Goal: Task Accomplishment & Management: Complete application form

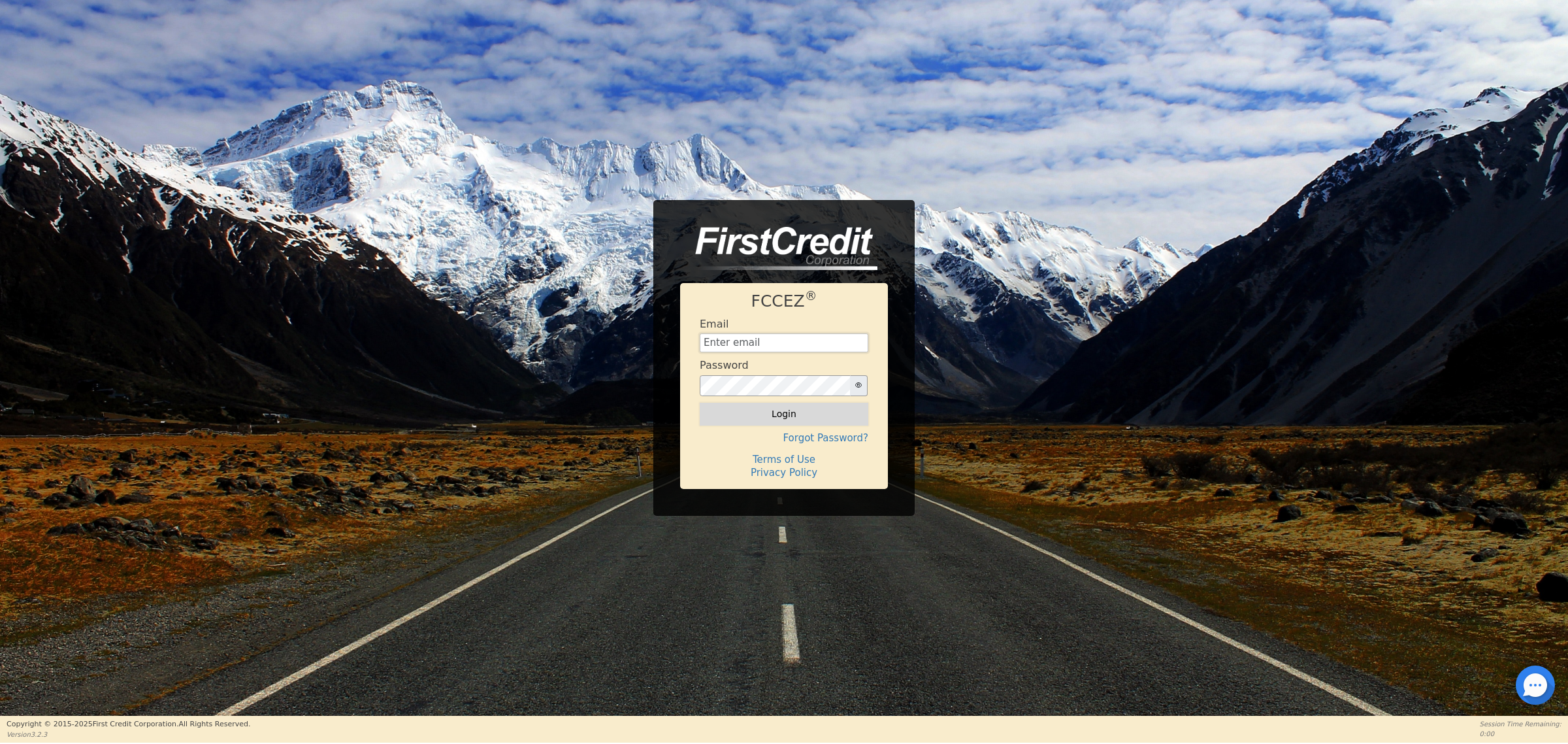
type input "[EMAIL_ADDRESS][DOMAIN_NAME]"
click at [743, 420] on button "Login" at bounding box center [784, 413] width 168 height 22
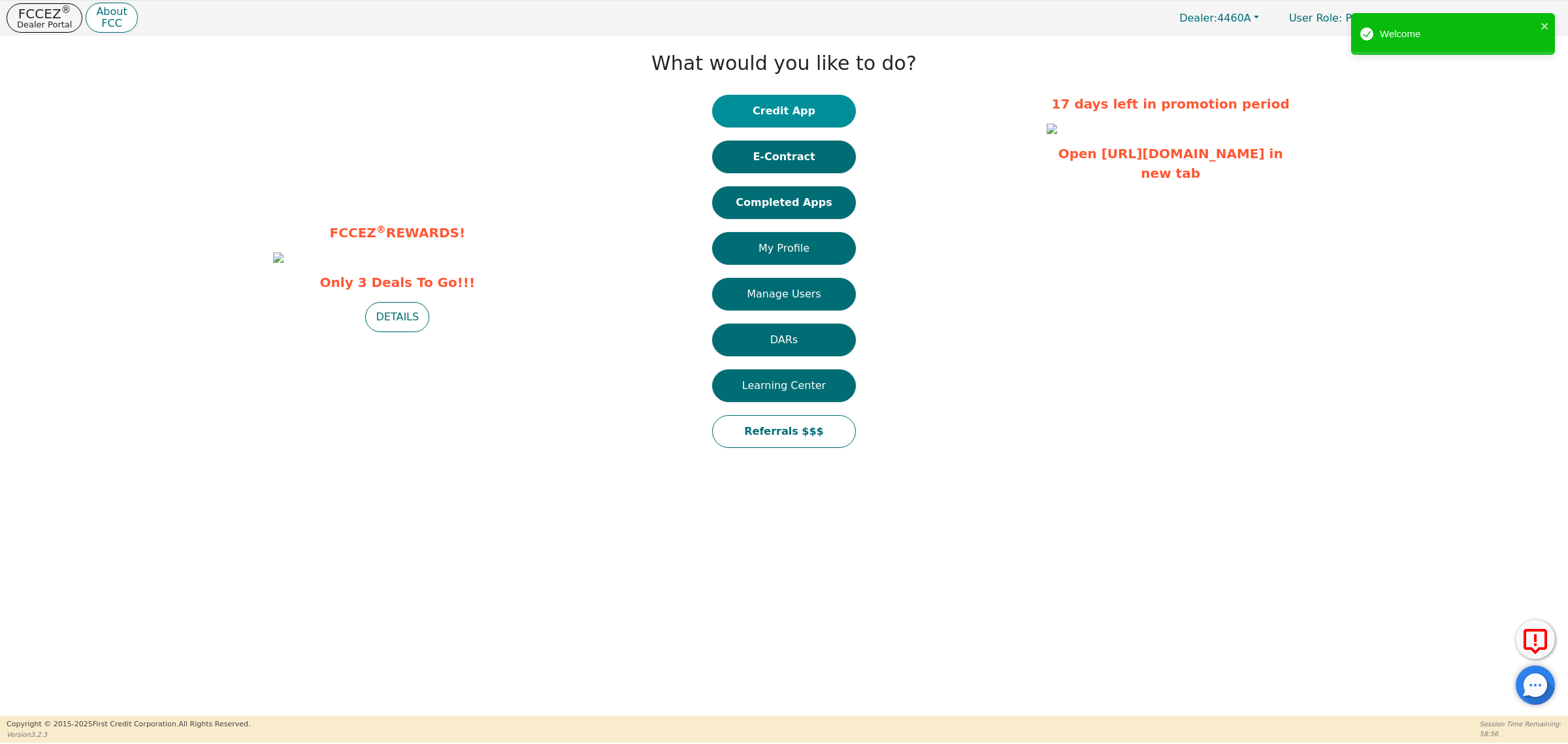
click at [779, 108] on button "Credit App" at bounding box center [784, 111] width 144 height 33
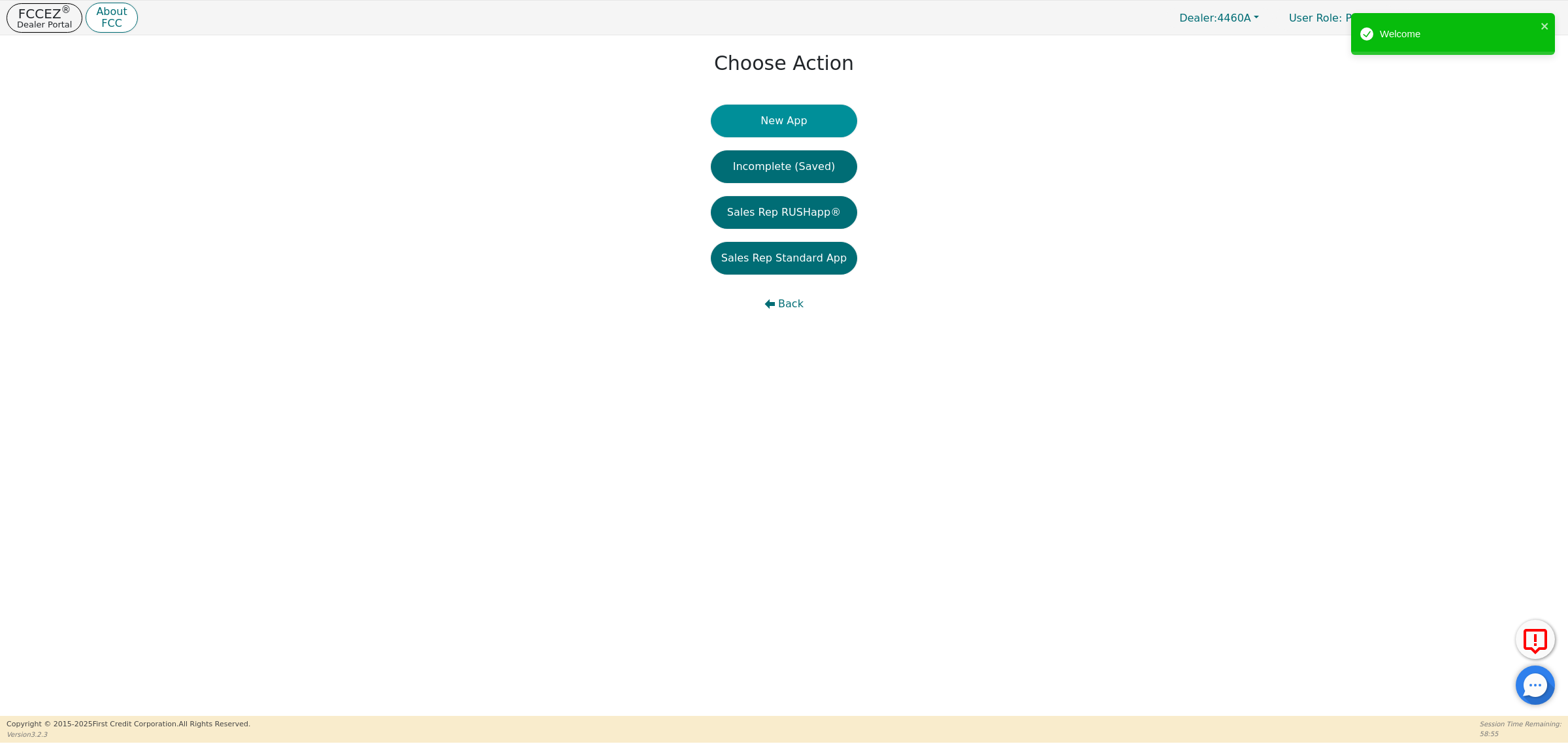
click at [791, 124] on button "New App" at bounding box center [784, 121] width 146 height 33
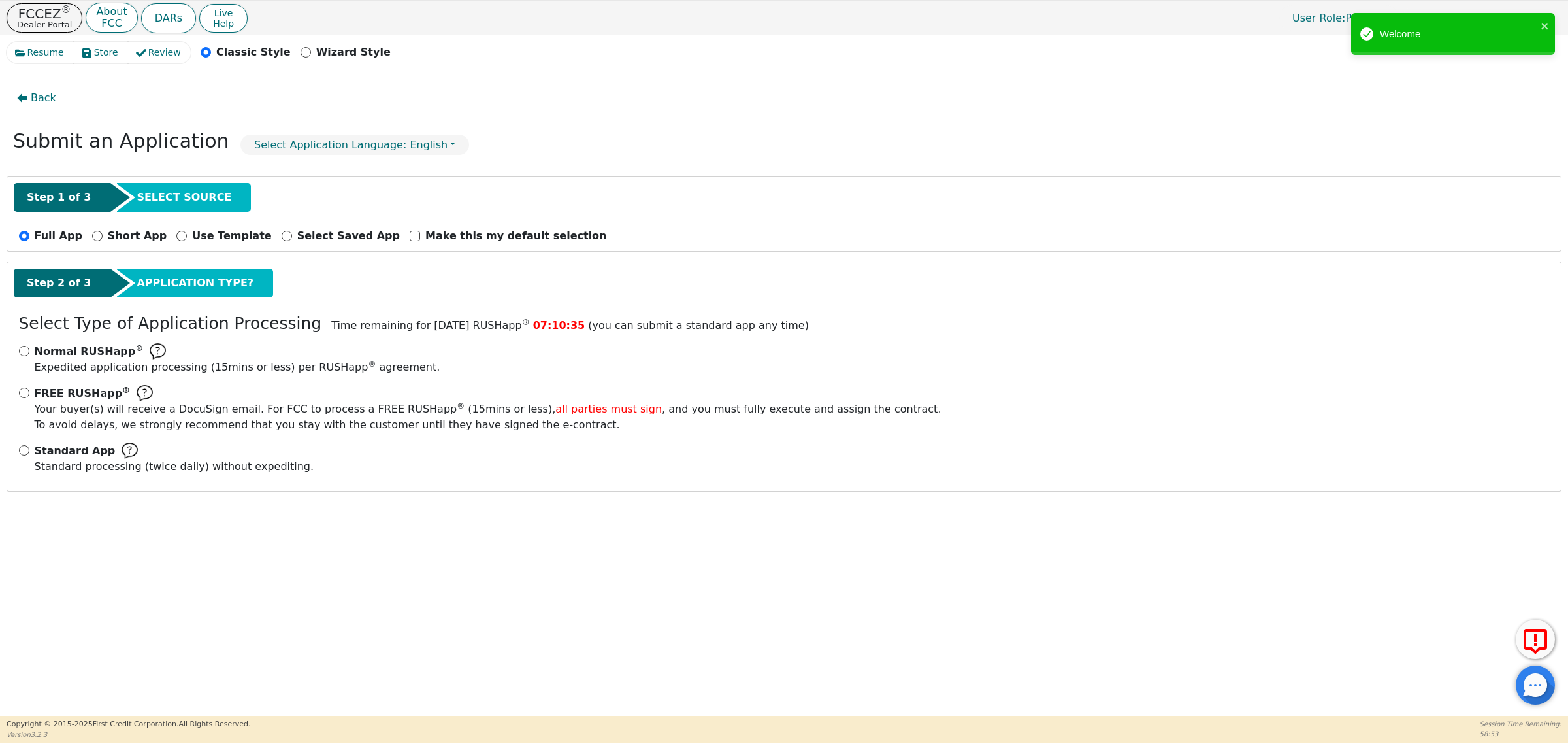
click at [28, 455] on div "Standard App Standard processing (twice daily) without expediting." at bounding box center [784, 458] width 1530 height 32
click at [24, 453] on input "Standard App Standard processing (twice daily) without expediting." at bounding box center [24, 450] width 11 height 11
radio input "true"
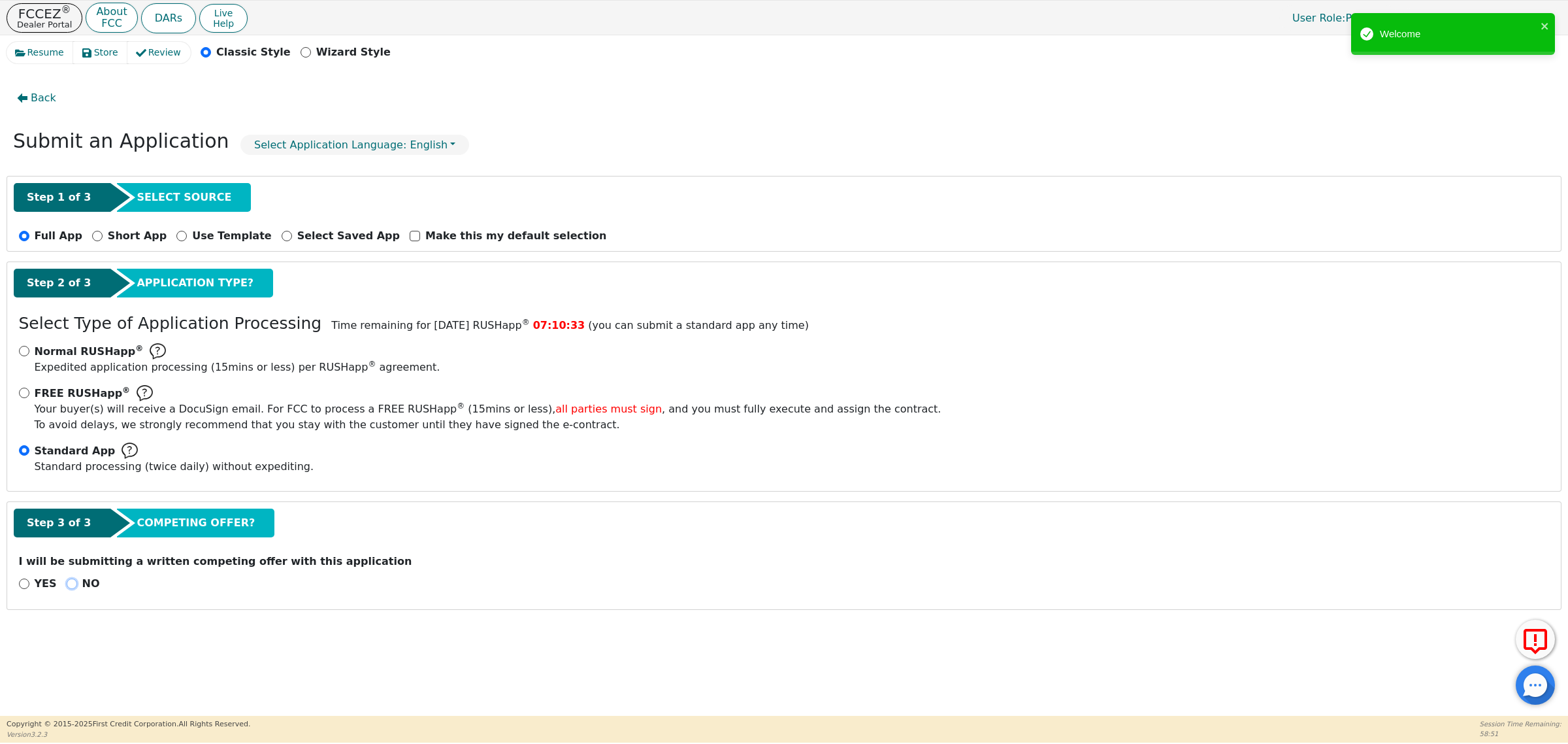
click at [66, 584] on input "NO" at bounding box center [71, 584] width 11 height 11
radio input "true"
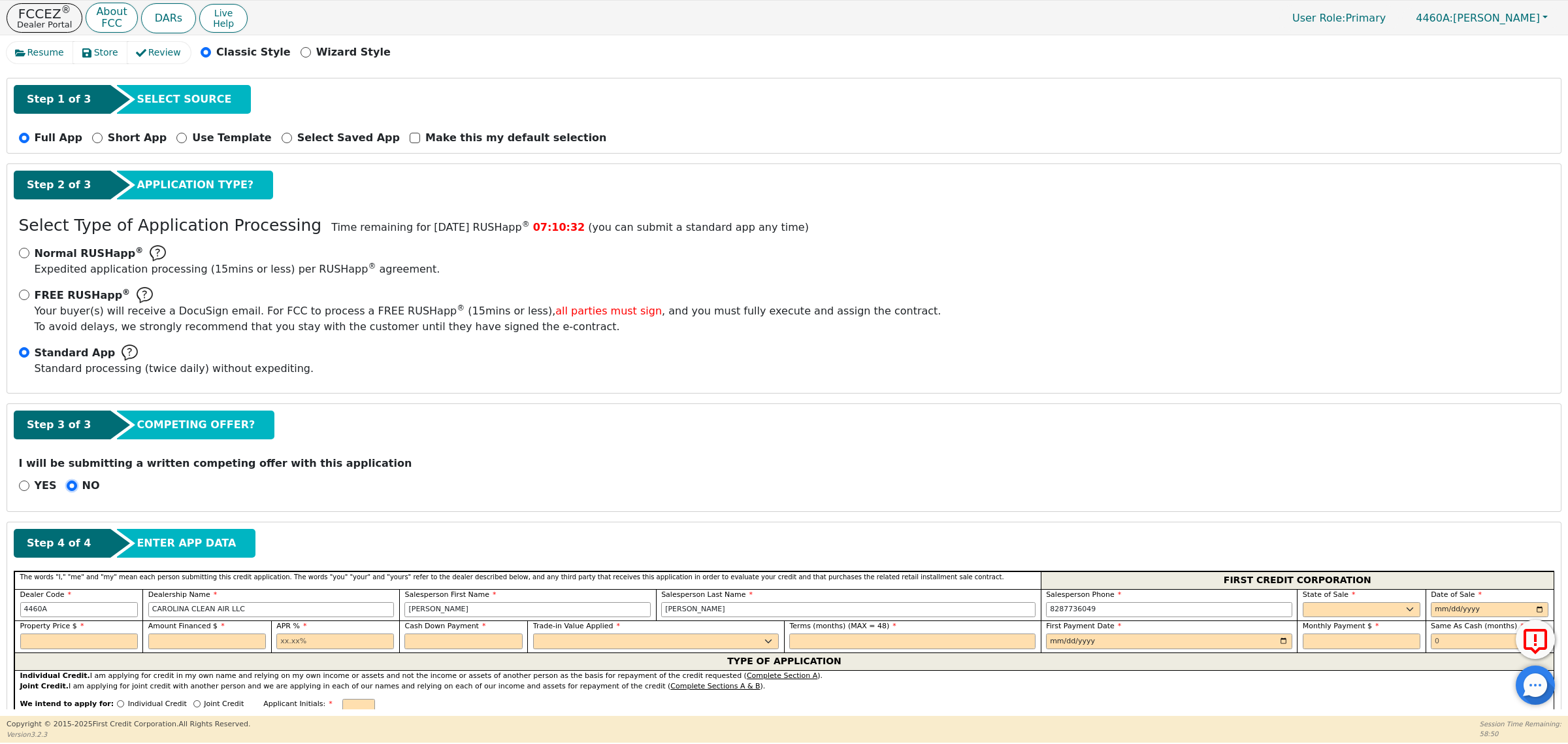
scroll to position [327, 0]
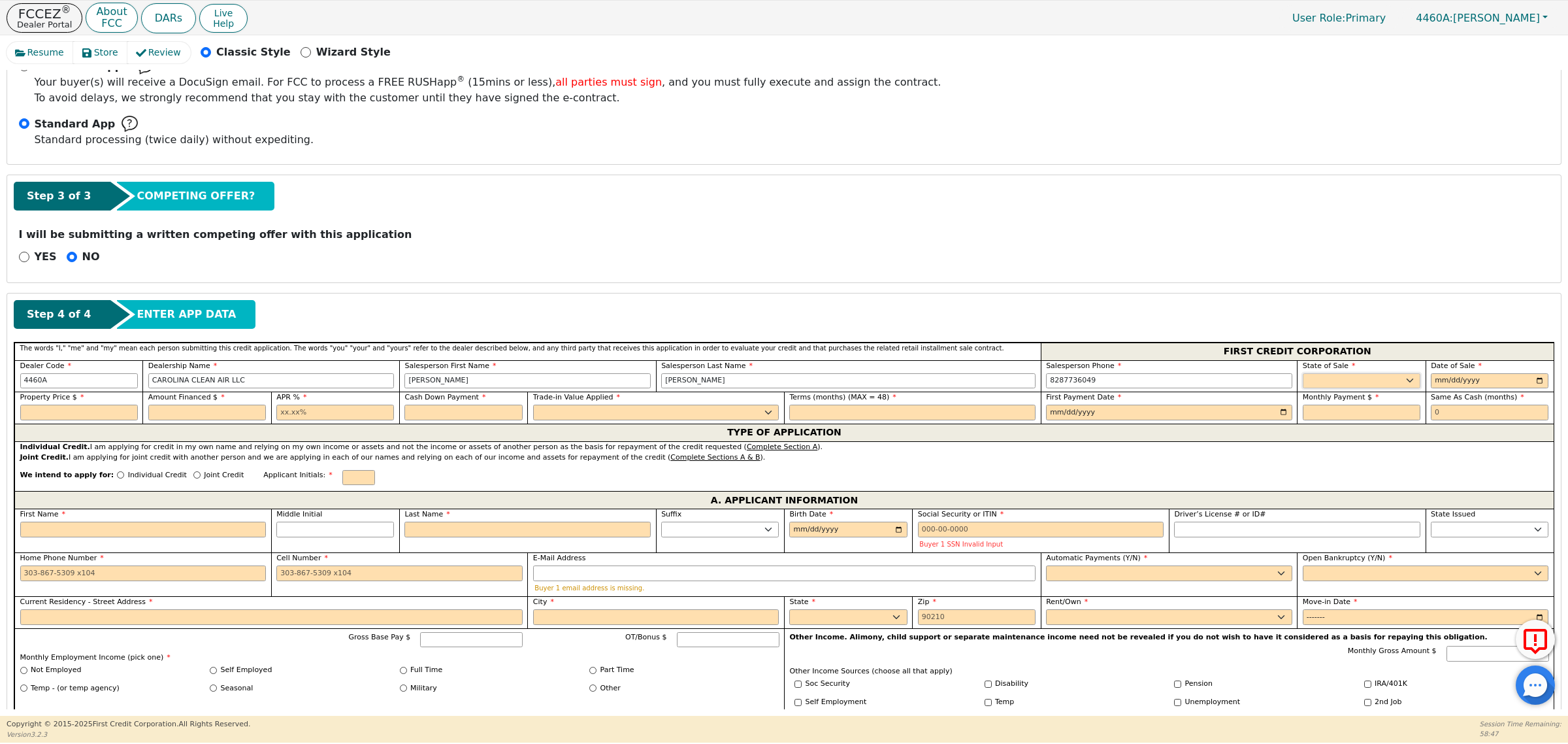
click at [1328, 381] on select "AK AL AR AZ CA CO CT DC DE FL [GEOGRAPHIC_DATA] HI IA ID IL IN KS [GEOGRAPHIC_D…" at bounding box center [1361, 381] width 118 height 16
select select "NC"
click at [1303, 375] on select "AK AL AR AZ CA CO CT DC DE FL [GEOGRAPHIC_DATA] HI IA ID IL IN KS [GEOGRAPHIC_D…" at bounding box center [1361, 381] width 118 height 16
click at [1536, 384] on input "date" at bounding box center [1489, 381] width 118 height 16
type input "[DATE]"
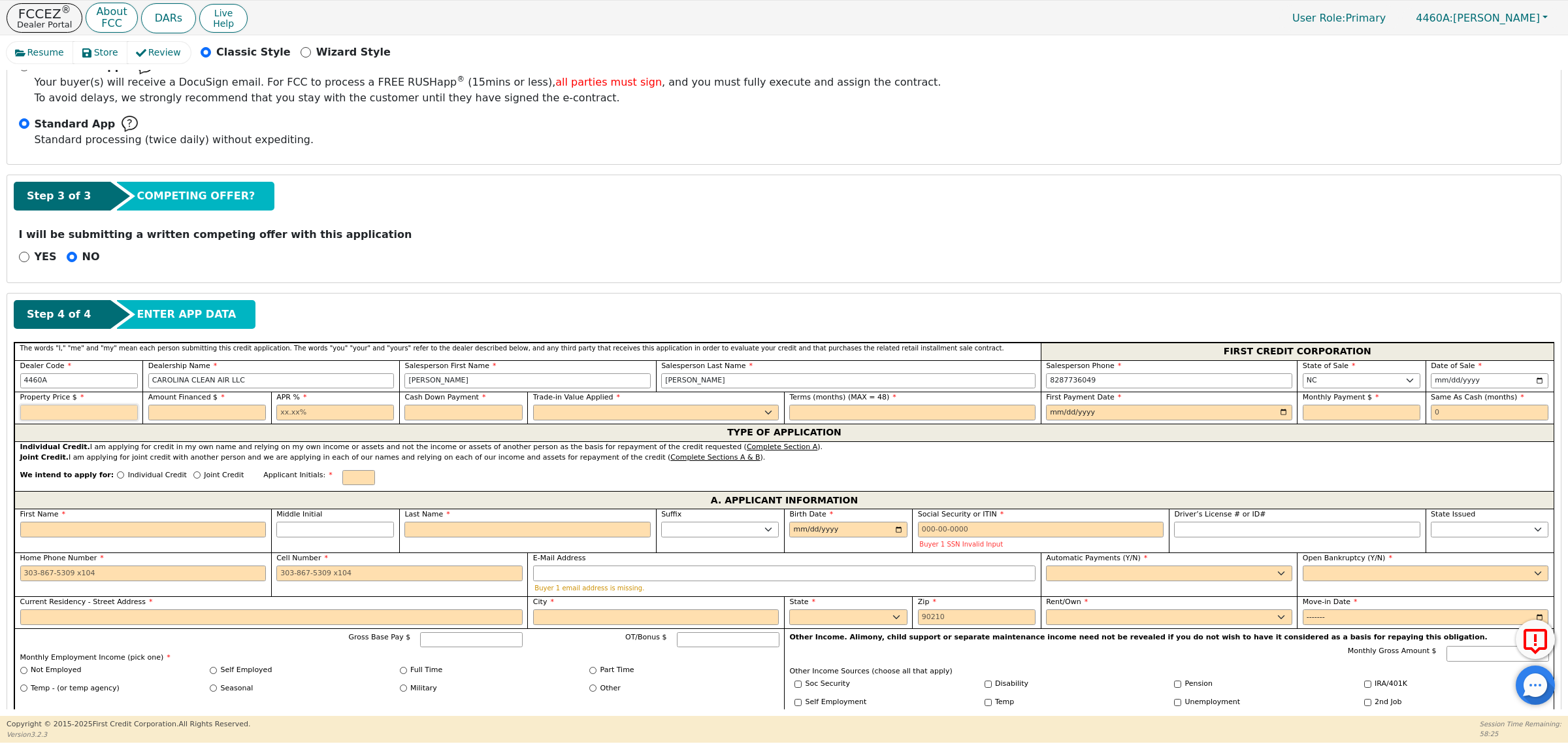
click at [102, 416] on input "text" at bounding box center [78, 412] width 118 height 16
type input "3498.90"
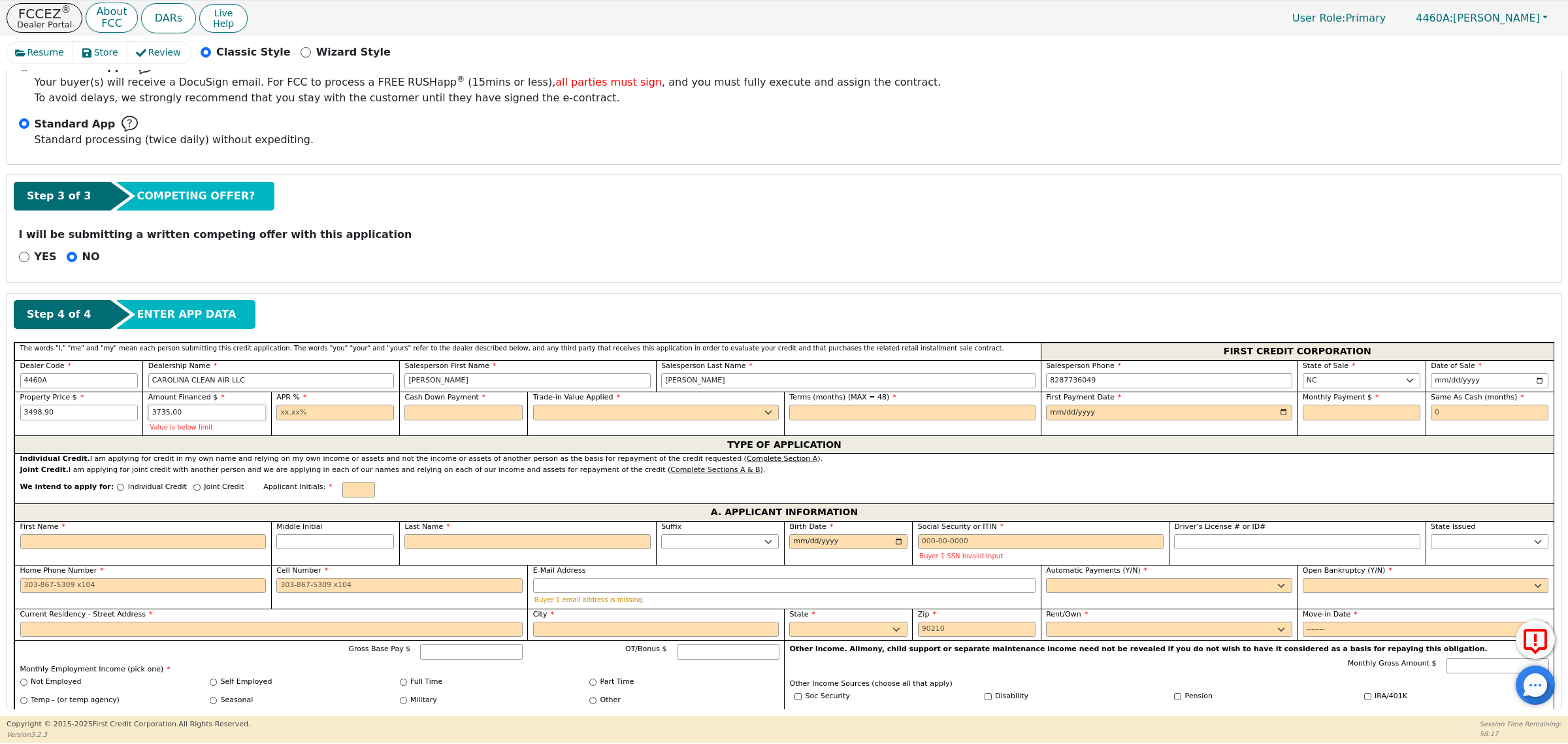
type input "3735.00"
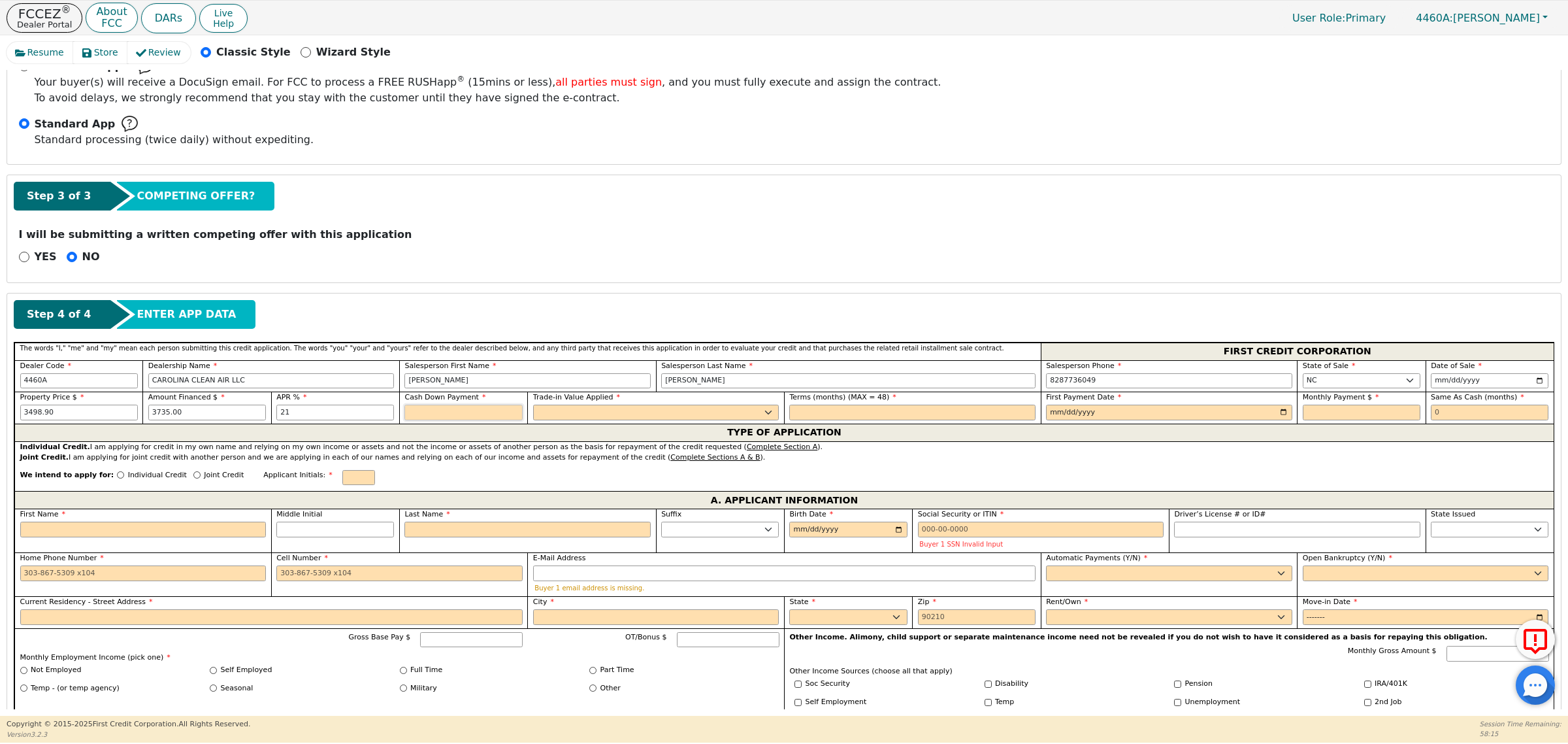
type input "21.00"
type input "0.00"
select select "n"
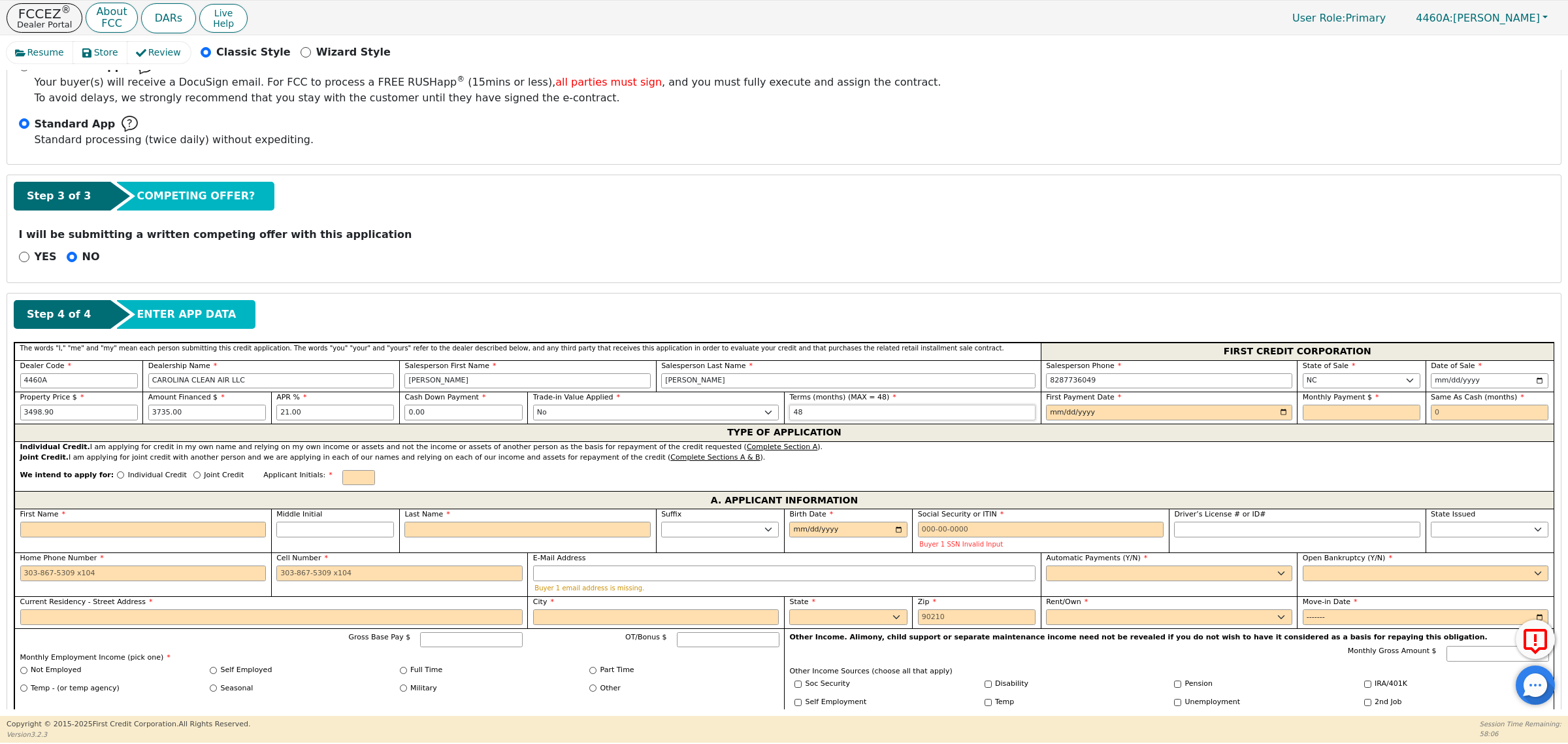
type input "48"
click at [1281, 413] on input "date" at bounding box center [1169, 412] width 246 height 16
type input "[DATE]"
click at [1359, 420] on input "text" at bounding box center [1361, 412] width 118 height 16
type input "115.66"
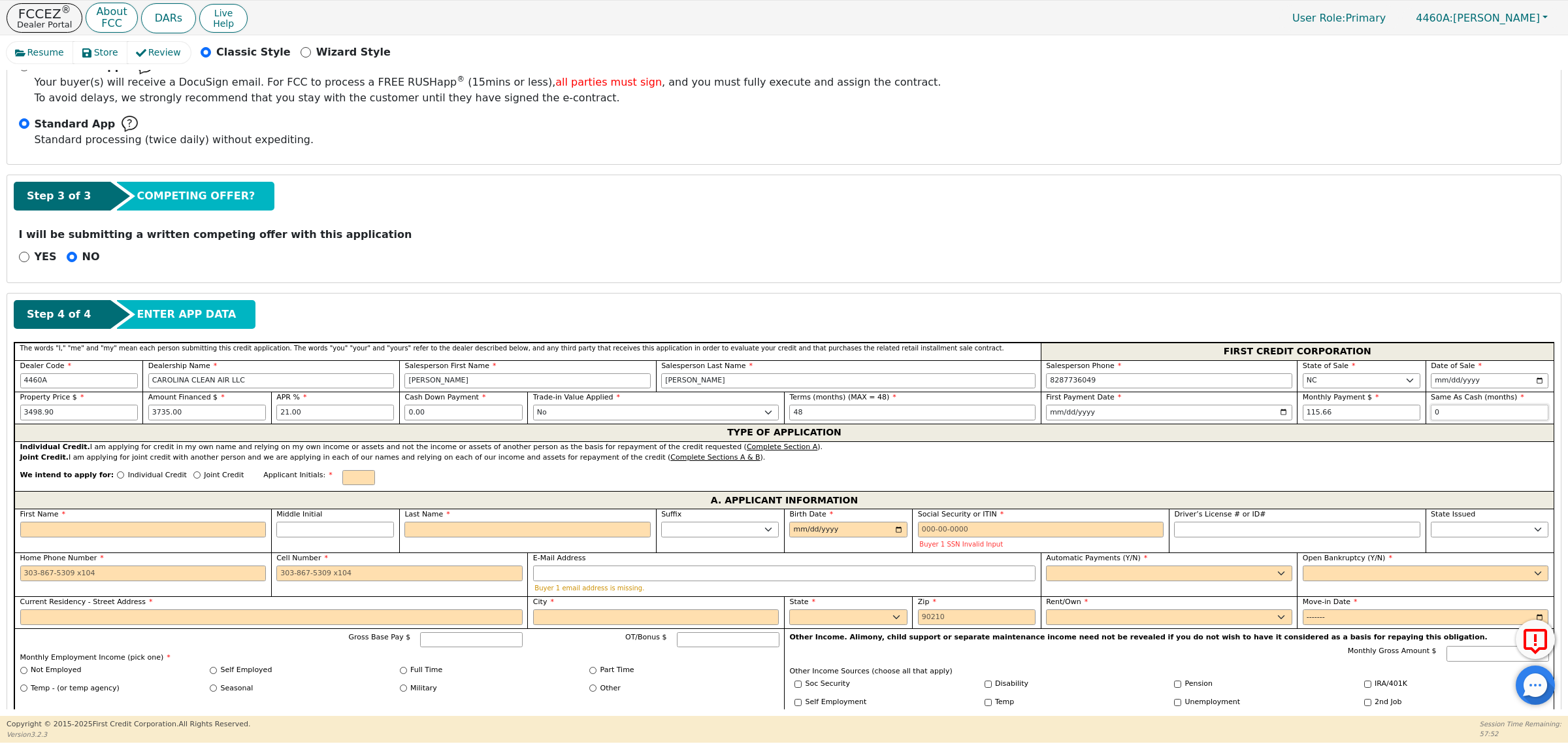
type input "0"
click at [193, 477] on input "Joint Credit" at bounding box center [197, 475] width 7 height 7
radio input "true"
click at [342, 481] on input "text" at bounding box center [359, 478] width 33 height 16
type input "pjp"
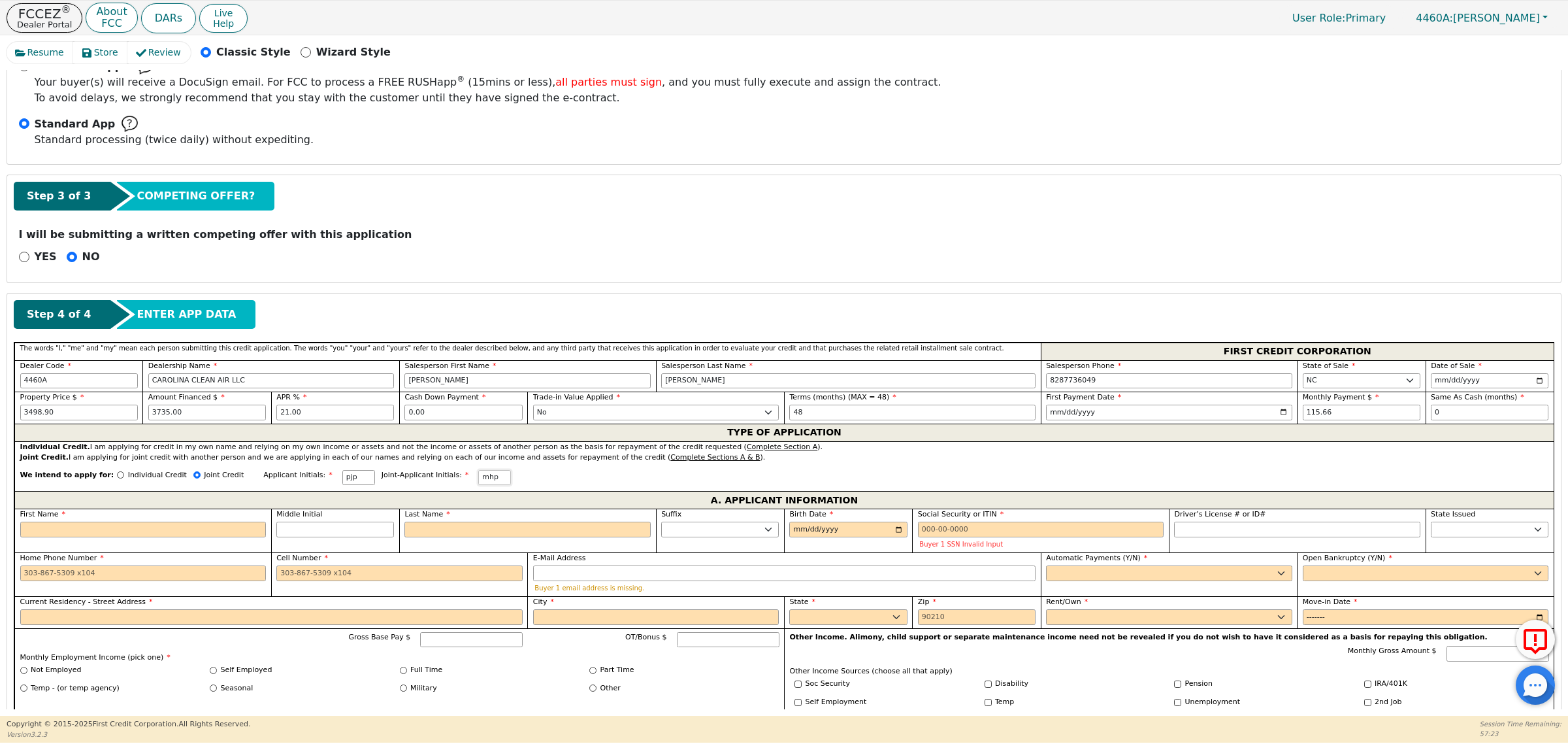
type input "mhp"
click at [112, 534] on input "First Name" at bounding box center [143, 529] width 246 height 16
type input "P"
type input "p"
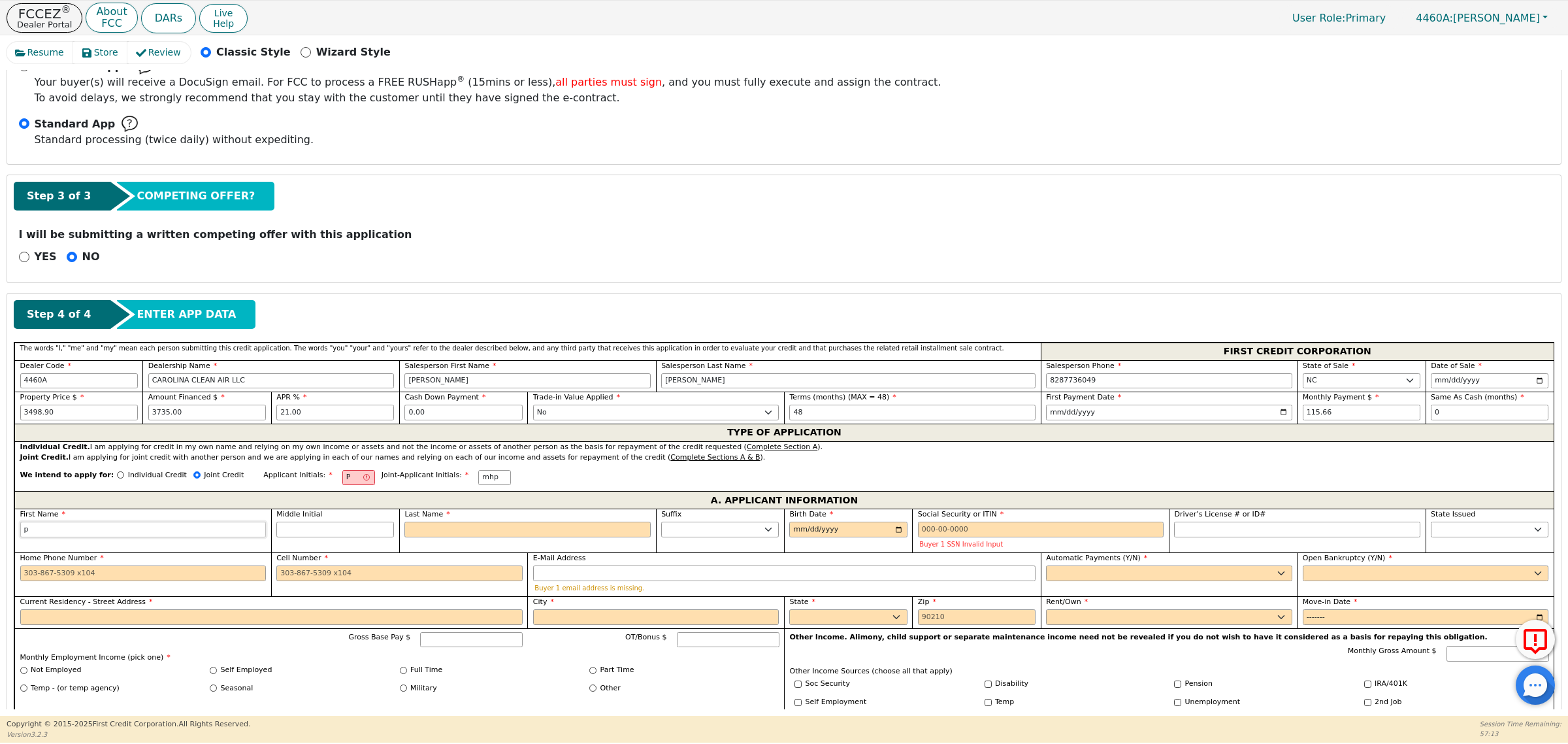
type input "pa"
type input "pau"
type input "[PERSON_NAME]"
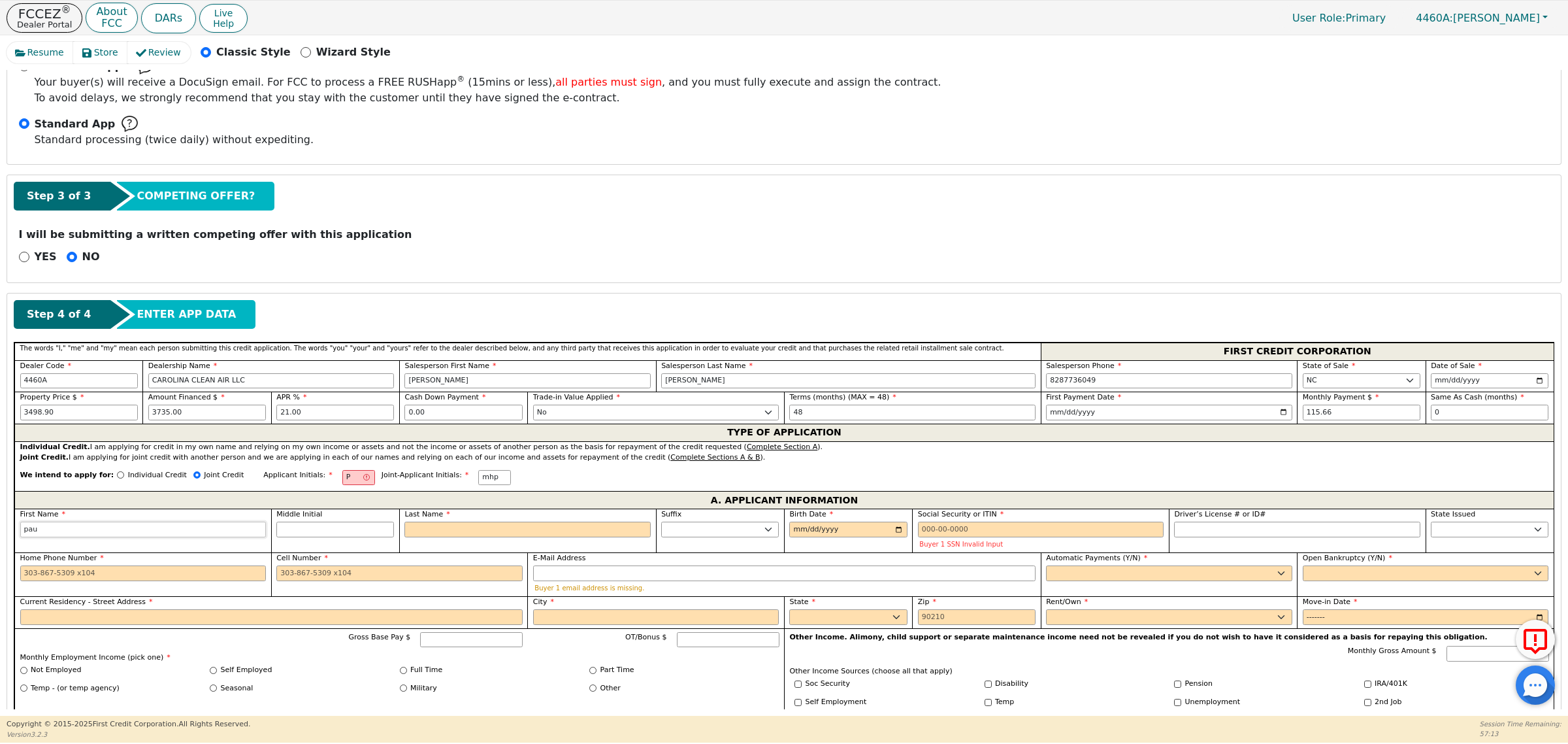
type input "[PERSON_NAME]"
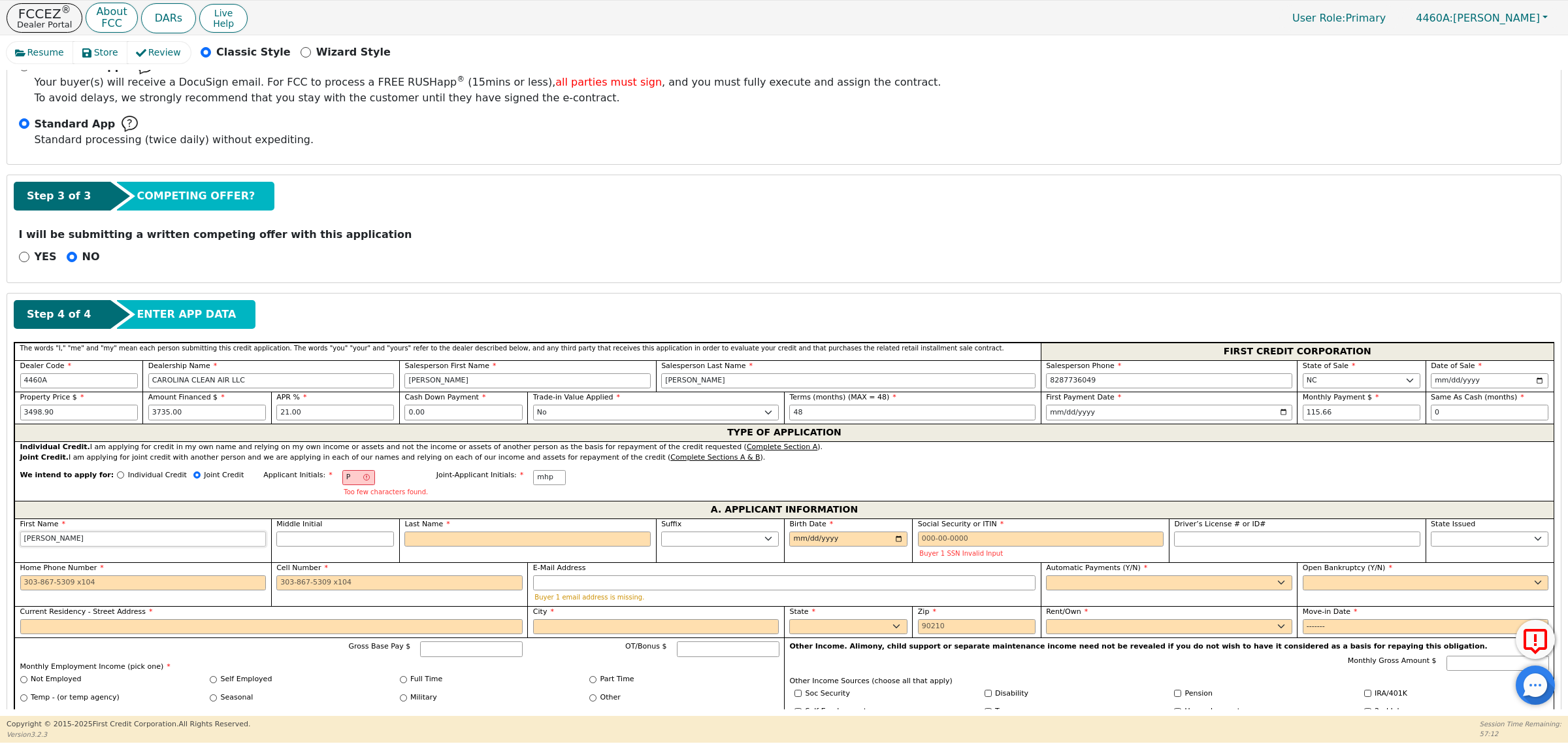
type input "[PERSON_NAME]"
type input "PJ"
type input "j"
type input "[PERSON_NAME]"
type input "j"
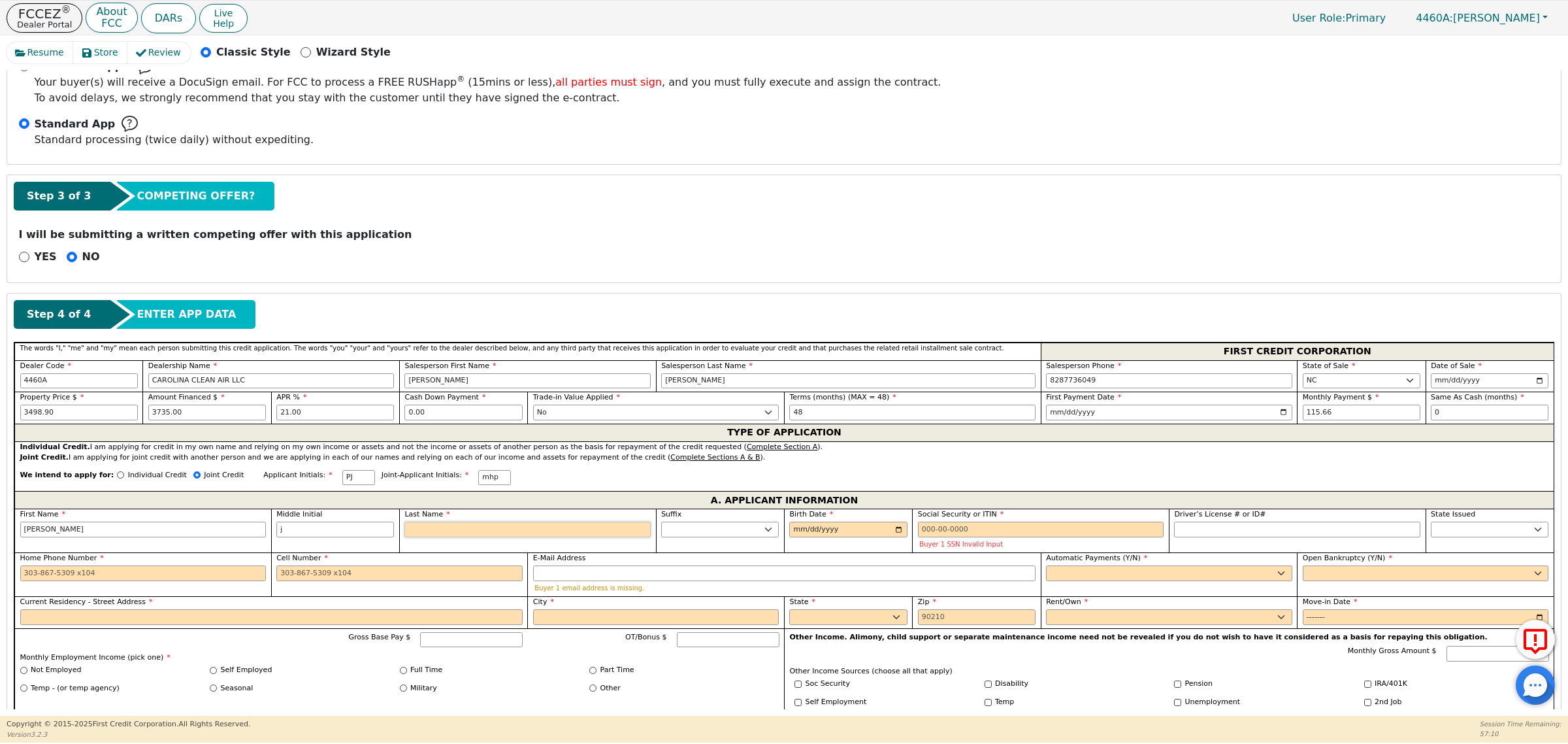
type input "PJP"
type input "p"
type input "[PERSON_NAME]"
type input "pr"
type input "[PERSON_NAME]"
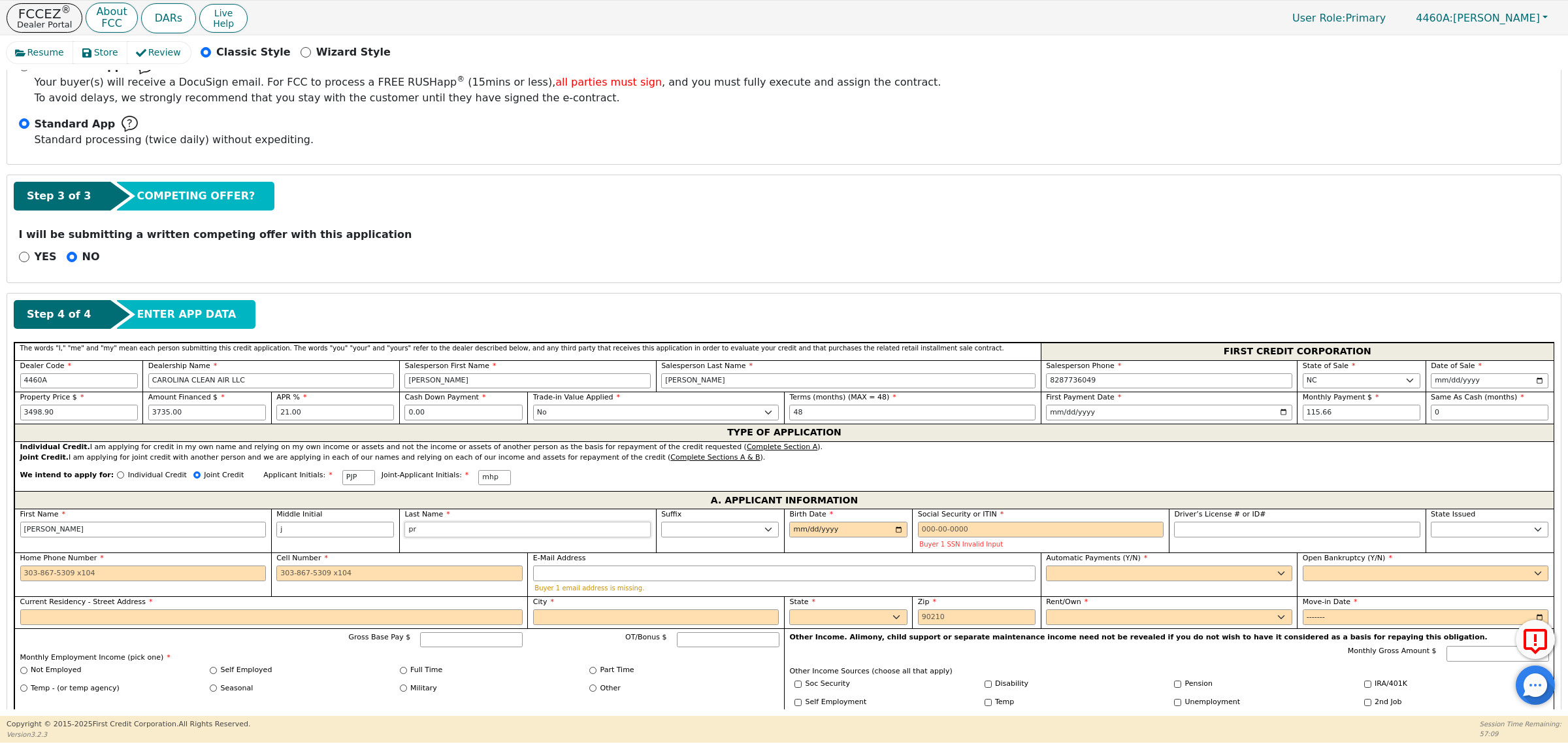
type input "pro"
type input "[PERSON_NAME]"
type input "prop"
type input "[PERSON_NAME]"
type input "props"
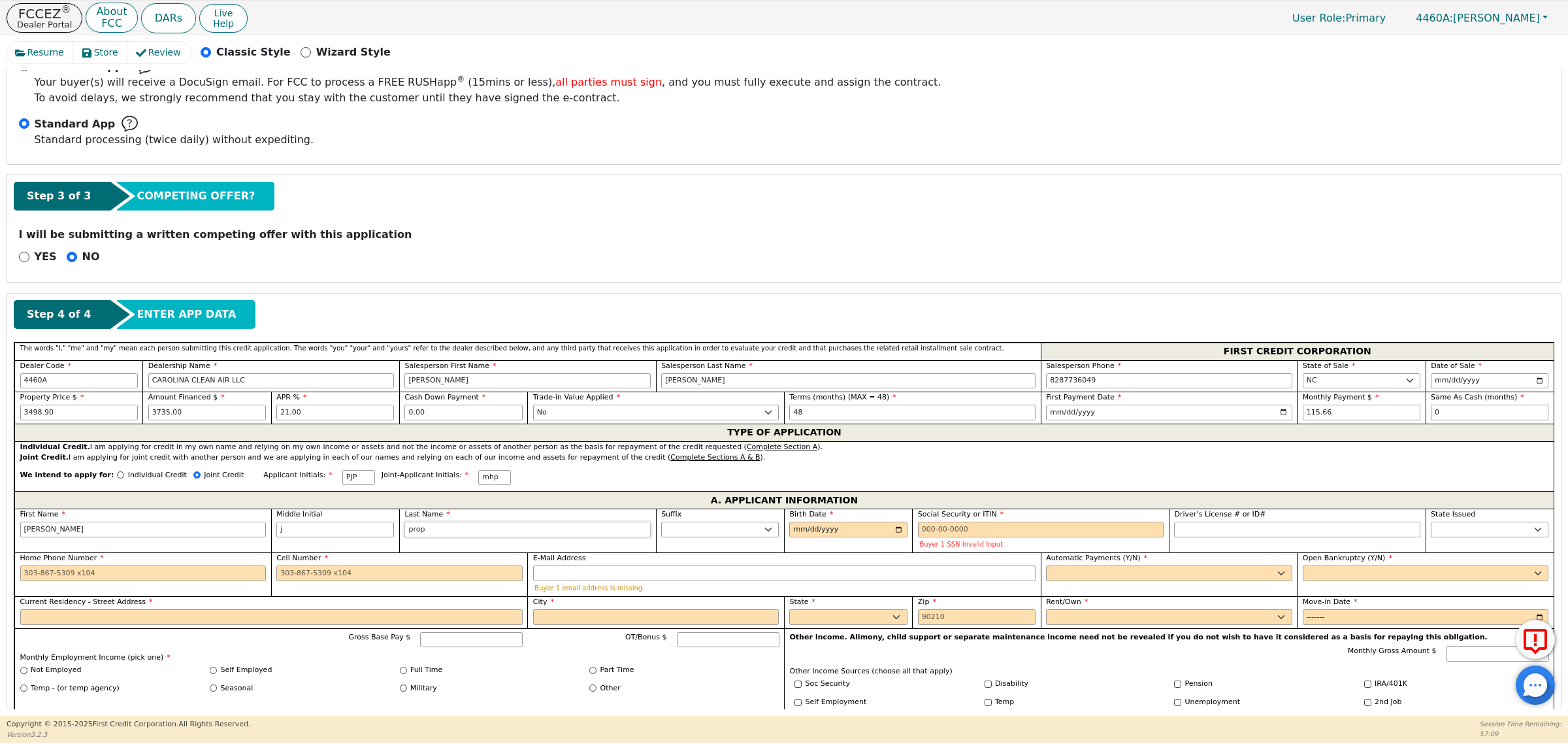
type input "[PERSON_NAME]"
type input "[DEMOGRAPHIC_DATA]"
type input "[PERSON_NAME]"
type input "[DEMOGRAPHIC_DATA]"
type input "[DATE]"
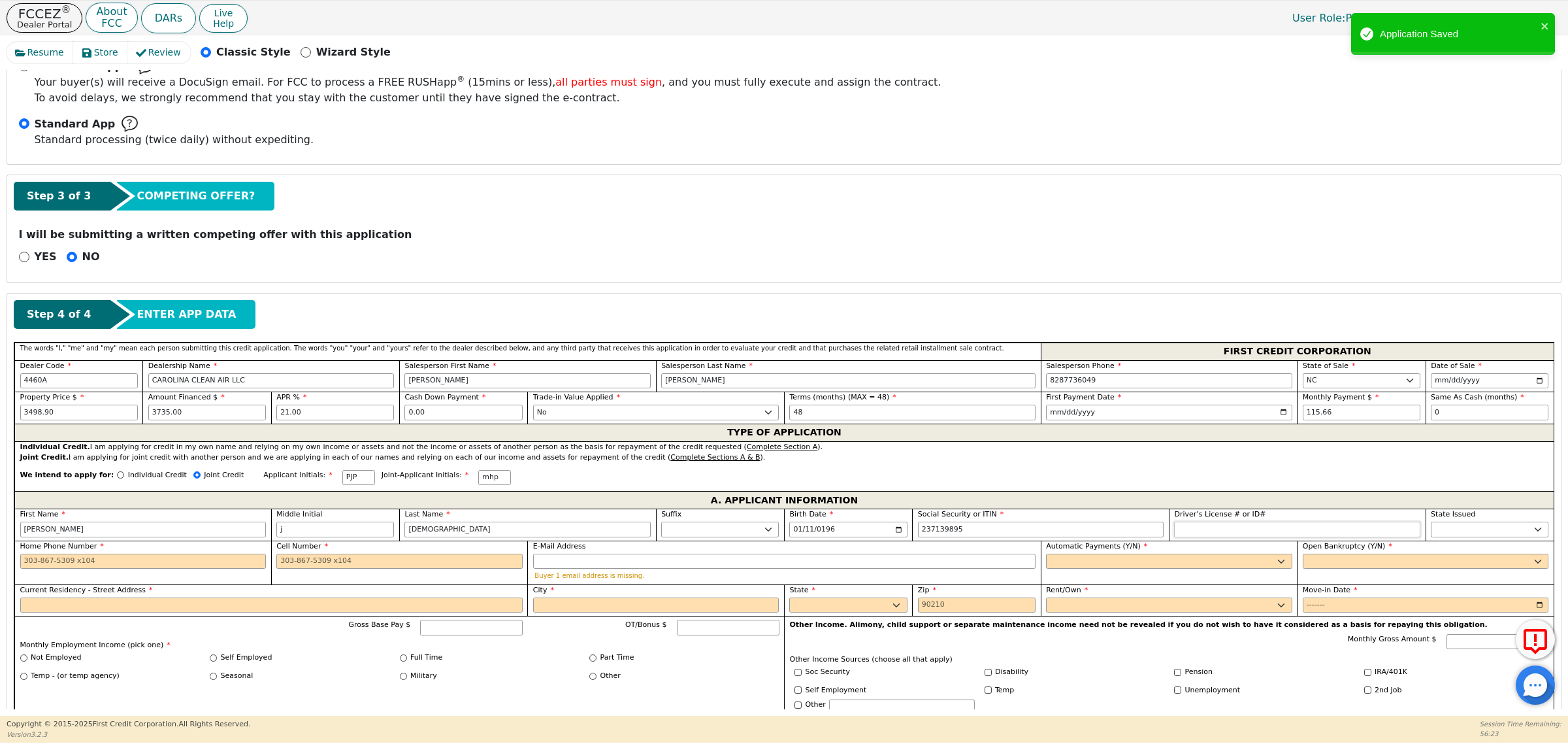
type input "***-**-9895"
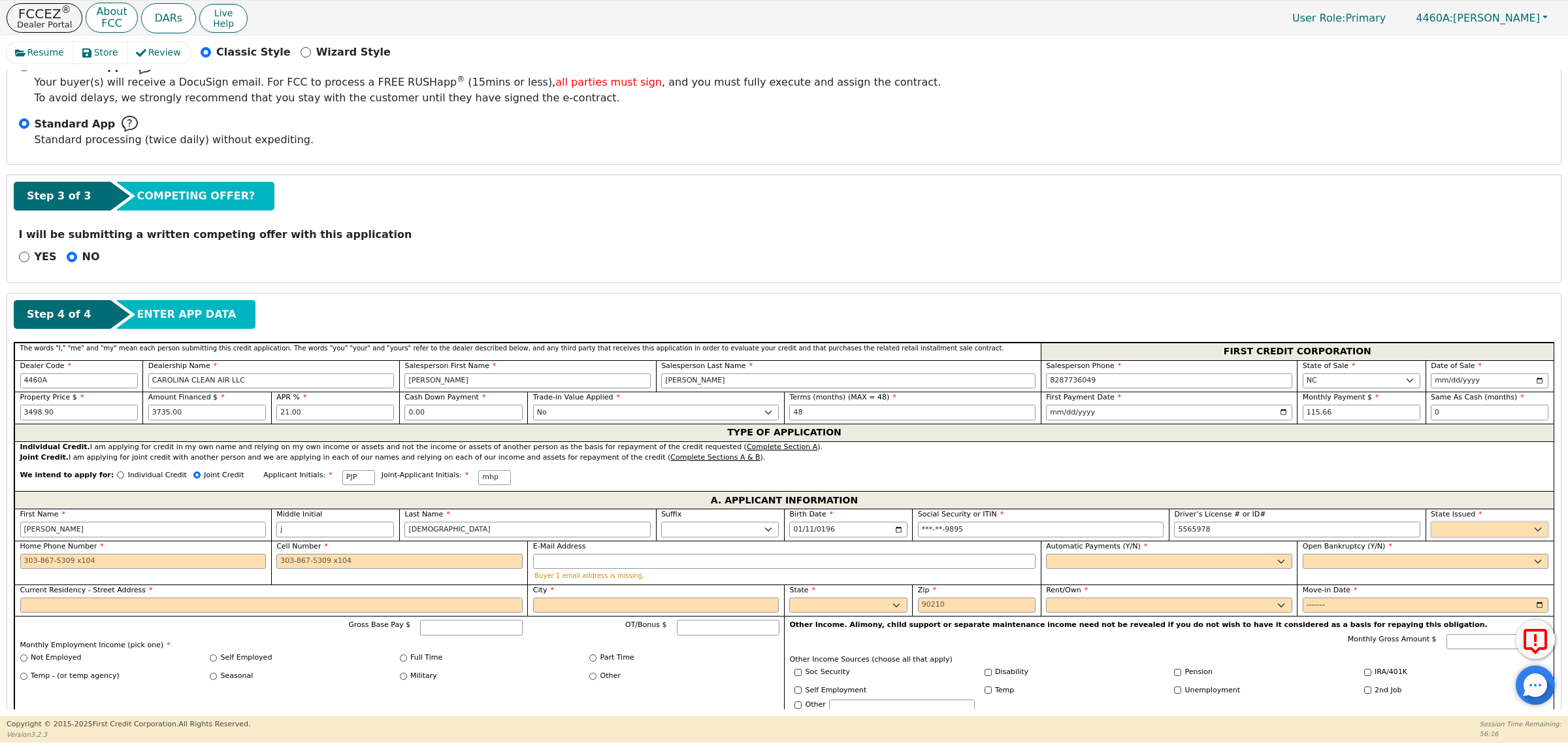
type input "*******"
select select "NC"
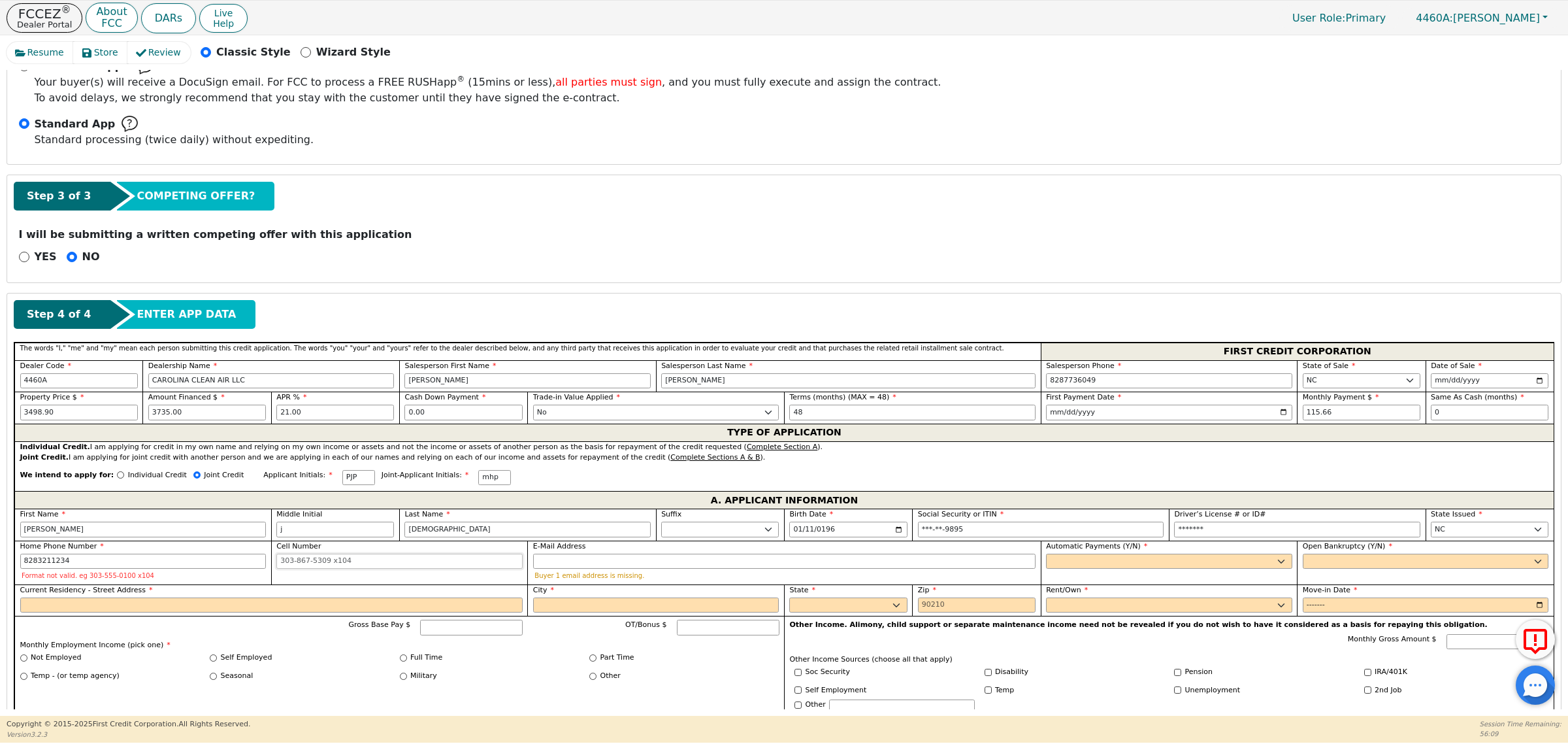
type input "[PHONE_NUMBER]"
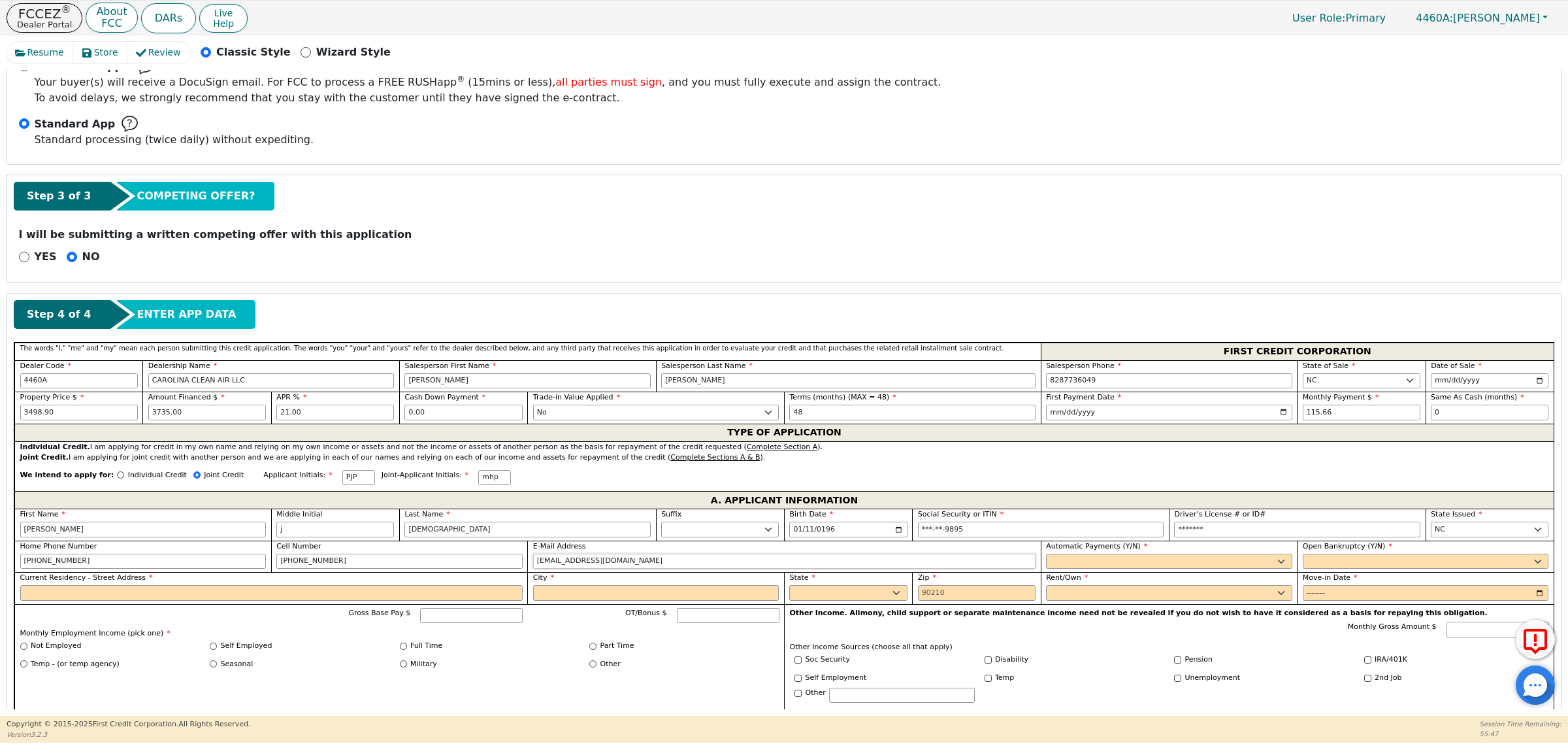
type input "[EMAIL_ADDRESS][DOMAIN_NAME]"
select select "y"
type input "[PERSON_NAME]"
select select "n"
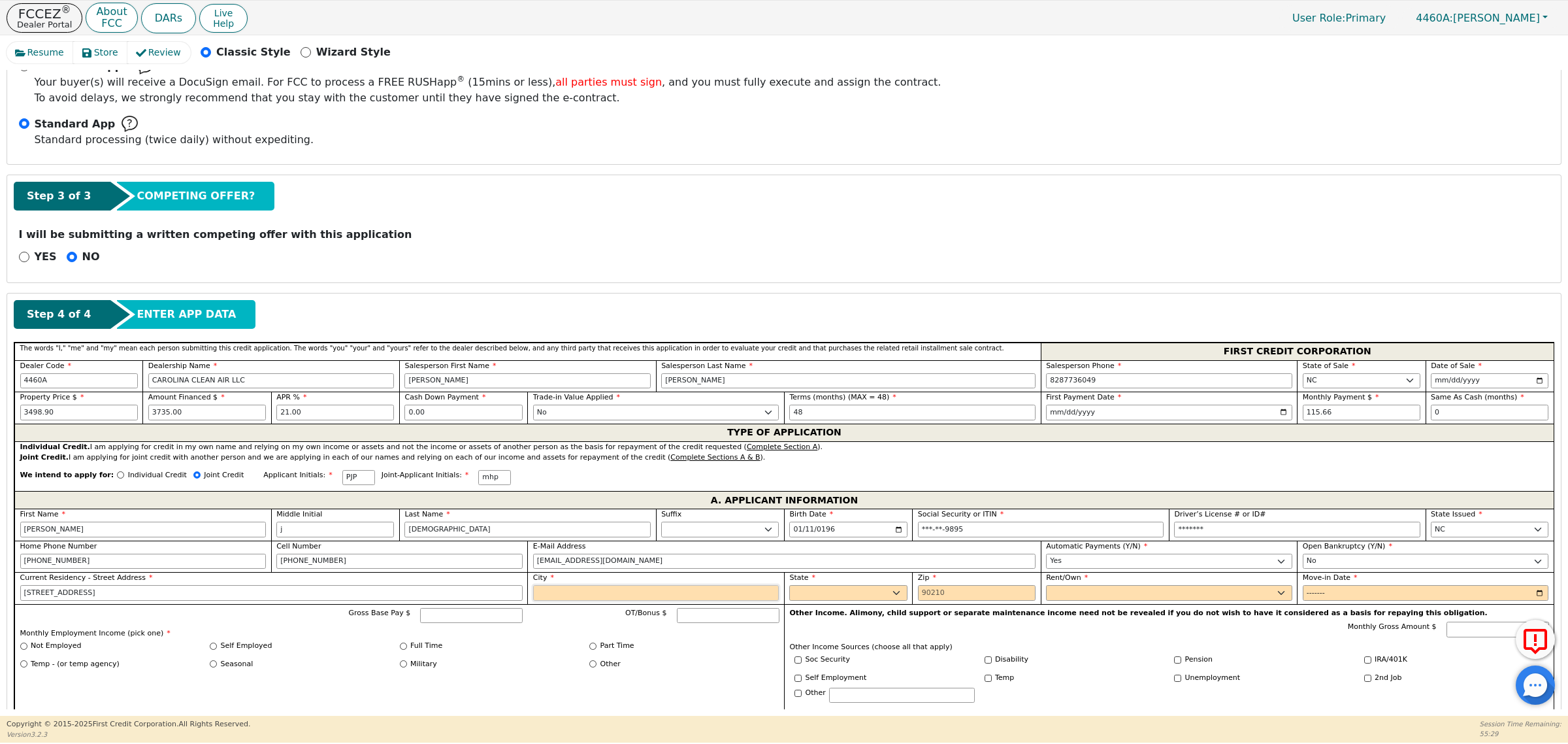
type input "[STREET_ADDRESS]"
type input "hickory"
select select "NC"
type input "28602"
select select "Own"
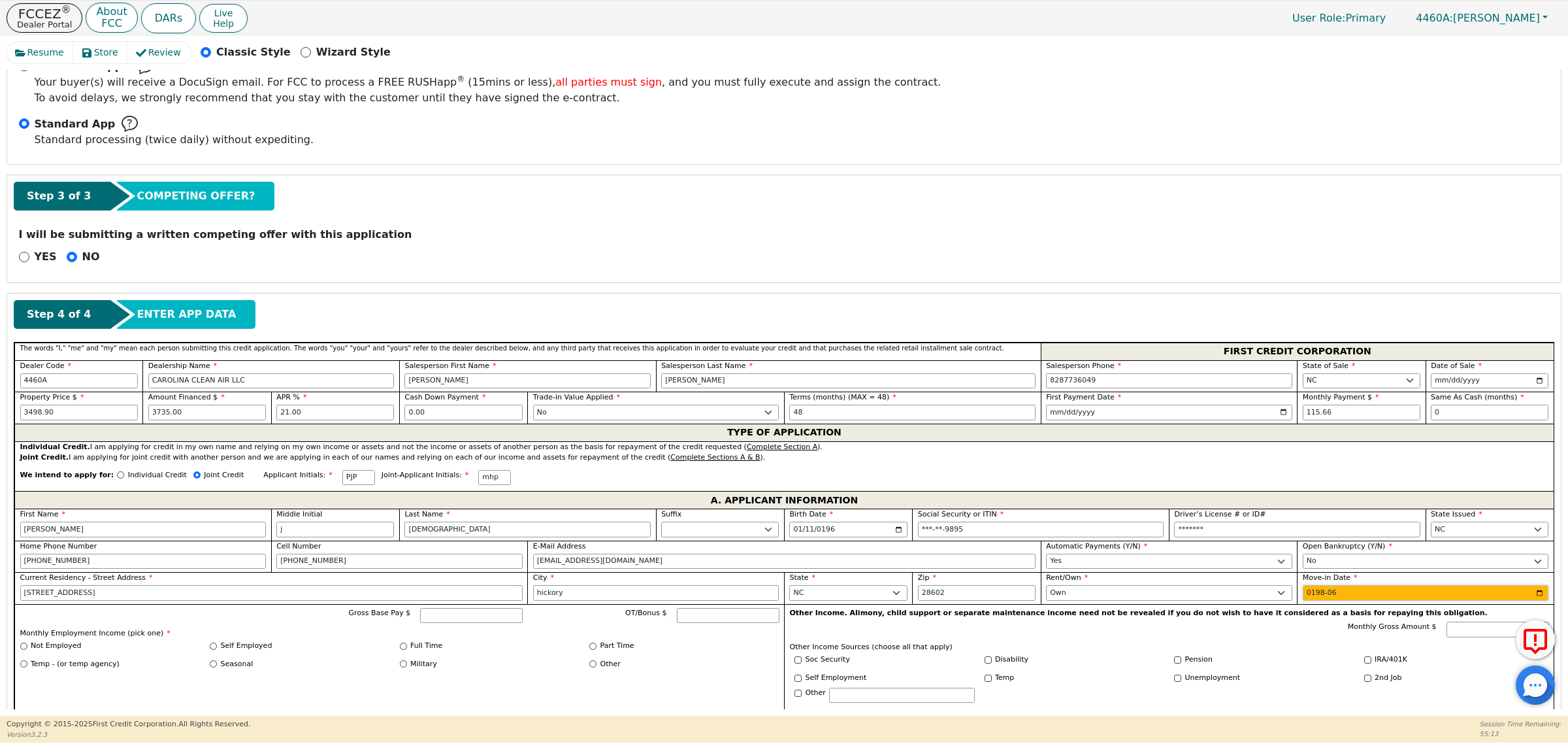
type input "1985-06"
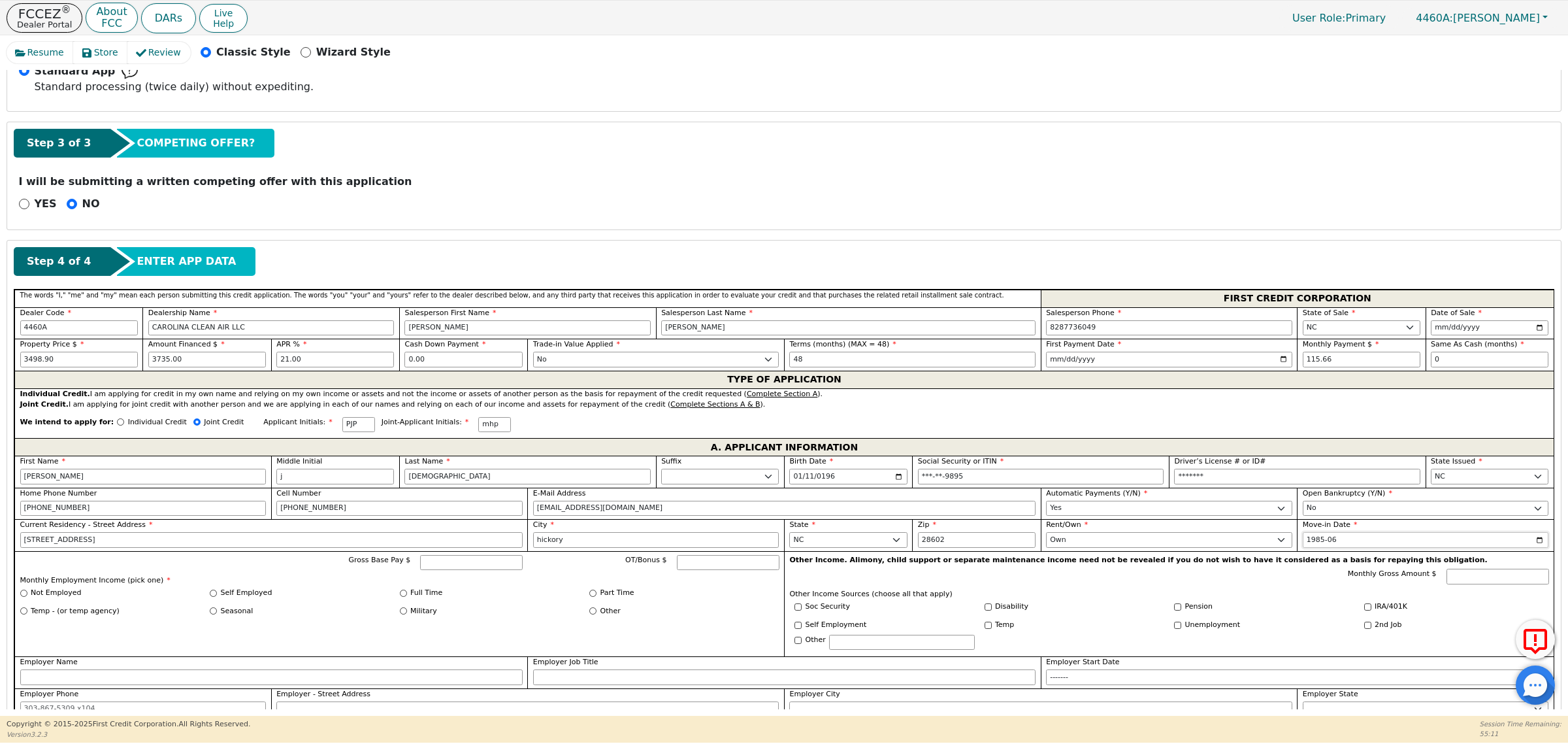
scroll to position [409, 0]
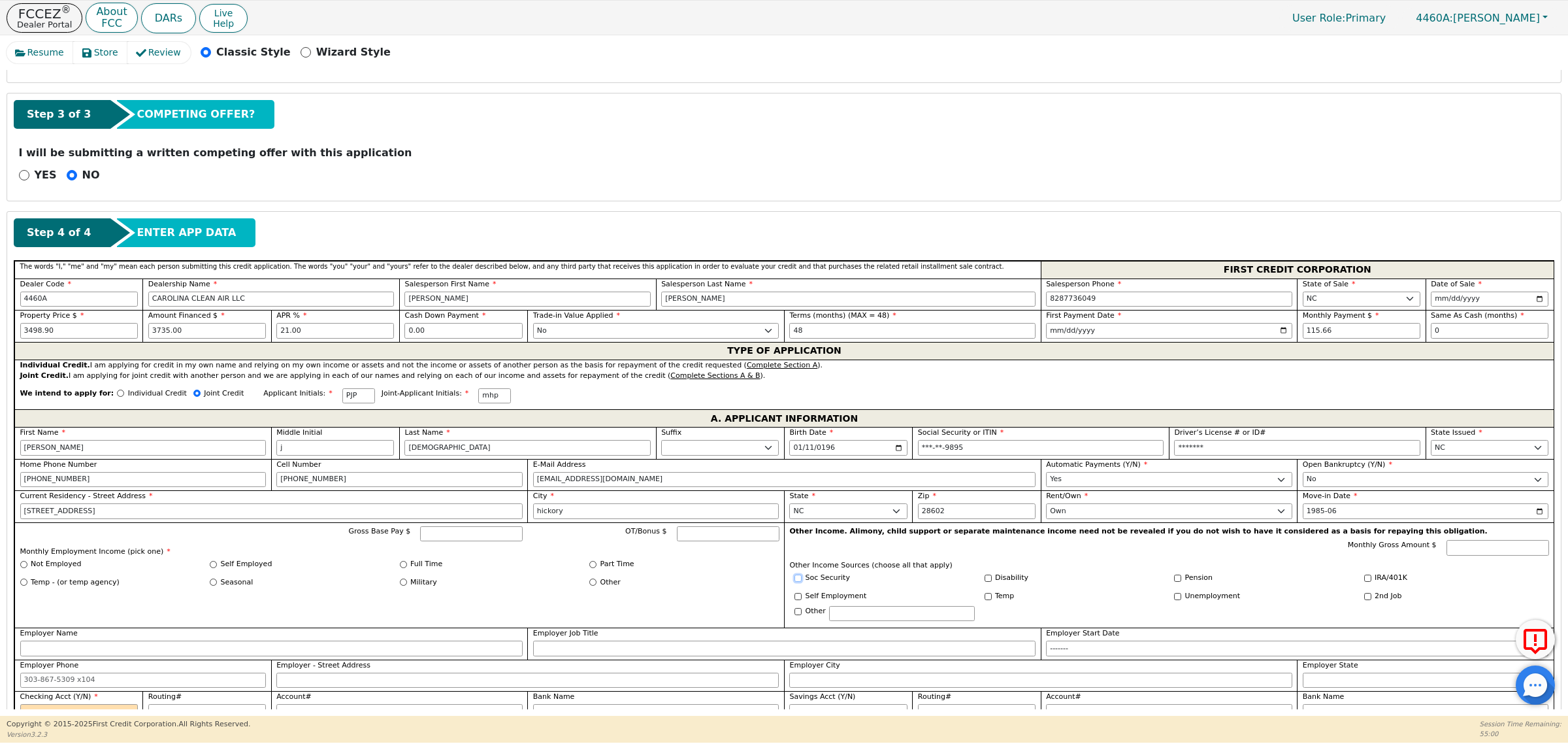
click at [794, 581] on input "Soc Security" at bounding box center [798, 578] width 7 height 7
checkbox input "true"
click at [1483, 550] on input "Monthly Gross Amount $" at bounding box center [1497, 548] width 103 height 16
type input "1100.00"
click at [590, 568] on input "Part Time" at bounding box center [593, 564] width 7 height 7
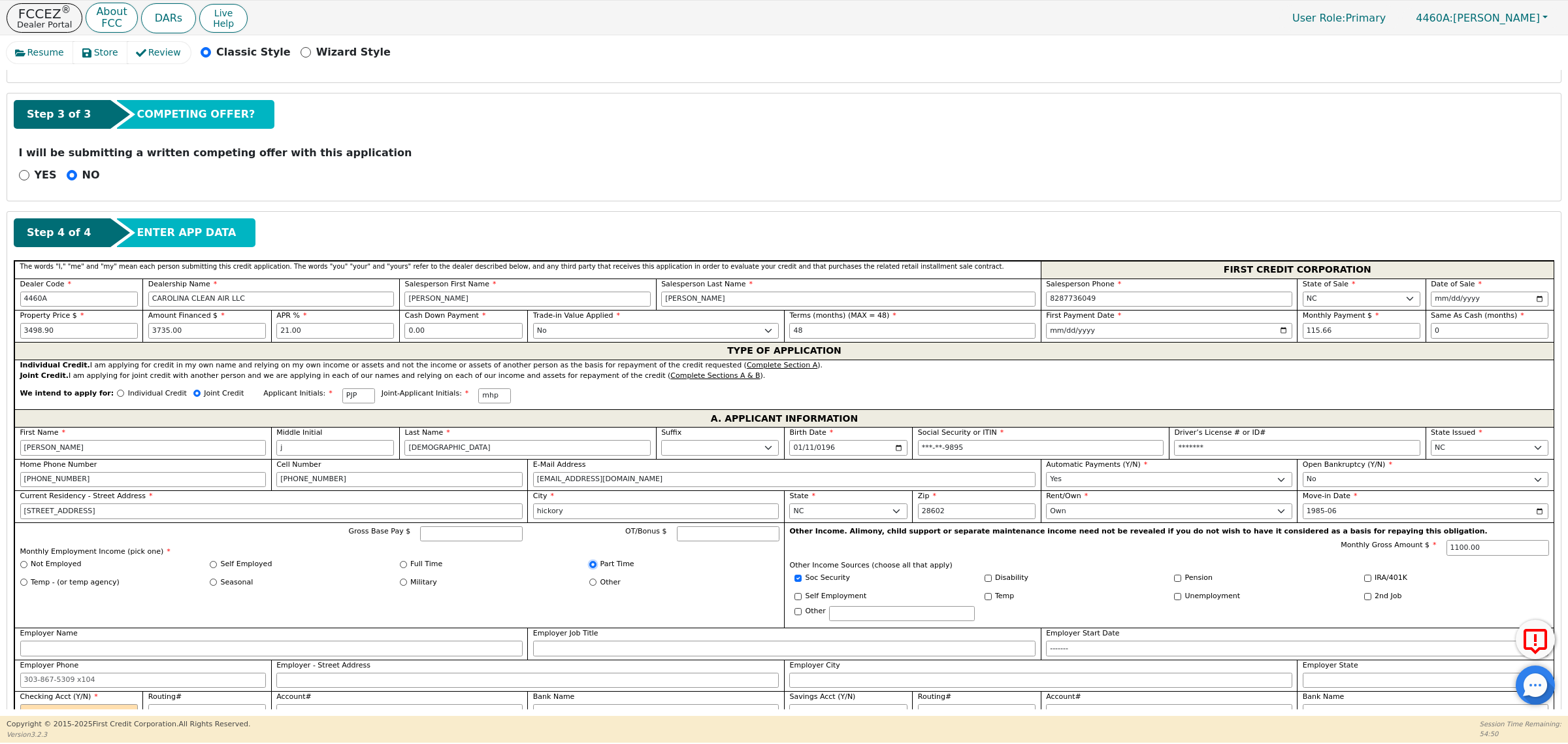
radio input "true"
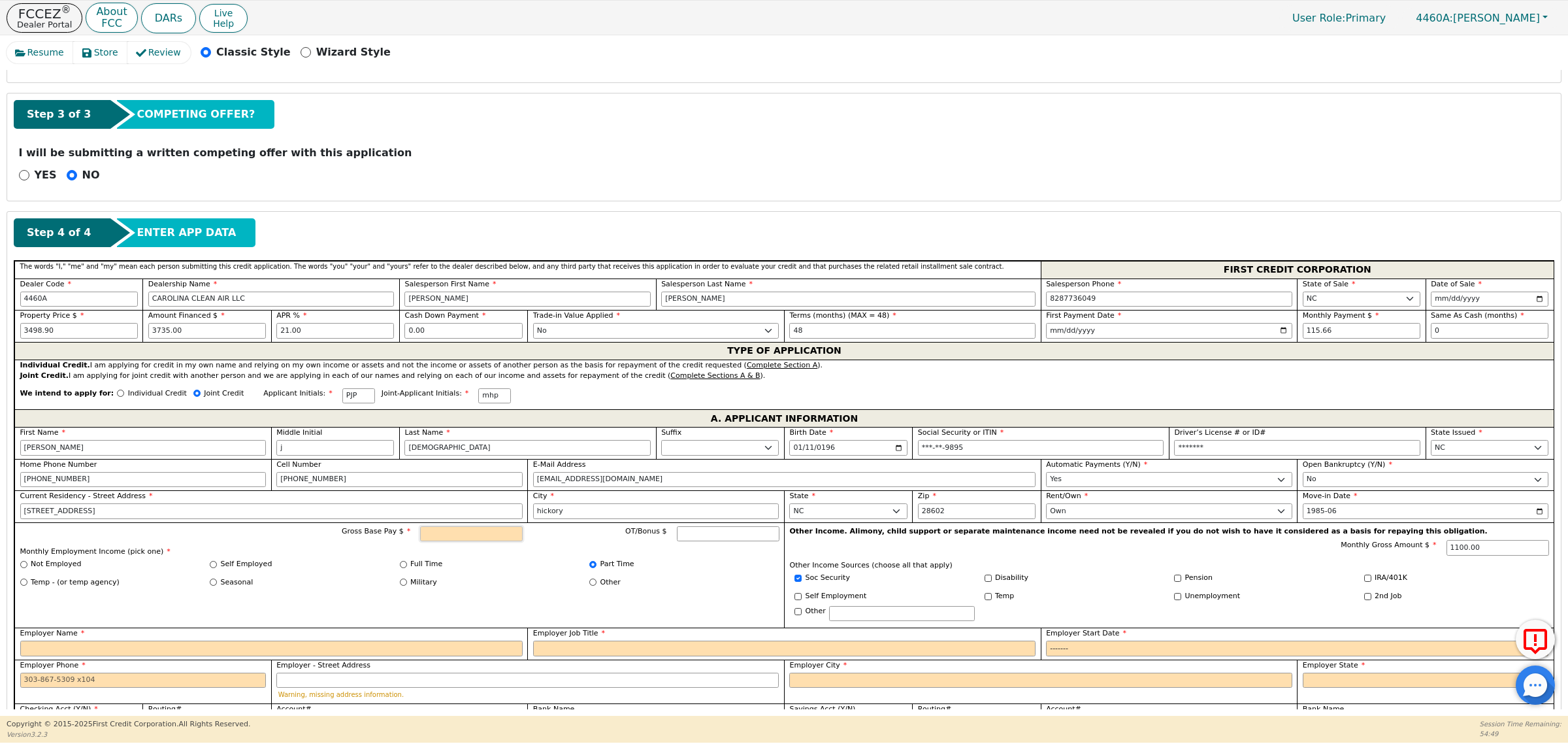
click at [483, 538] on input "Gross Base Pay $" at bounding box center [471, 534] width 103 height 16
type input "350.00"
drag, startPoint x: 191, startPoint y: 651, endPoint x: 183, endPoint y: 654, distance: 8.5
click at [191, 651] on input "Employer Name" at bounding box center [271, 648] width 502 height 16
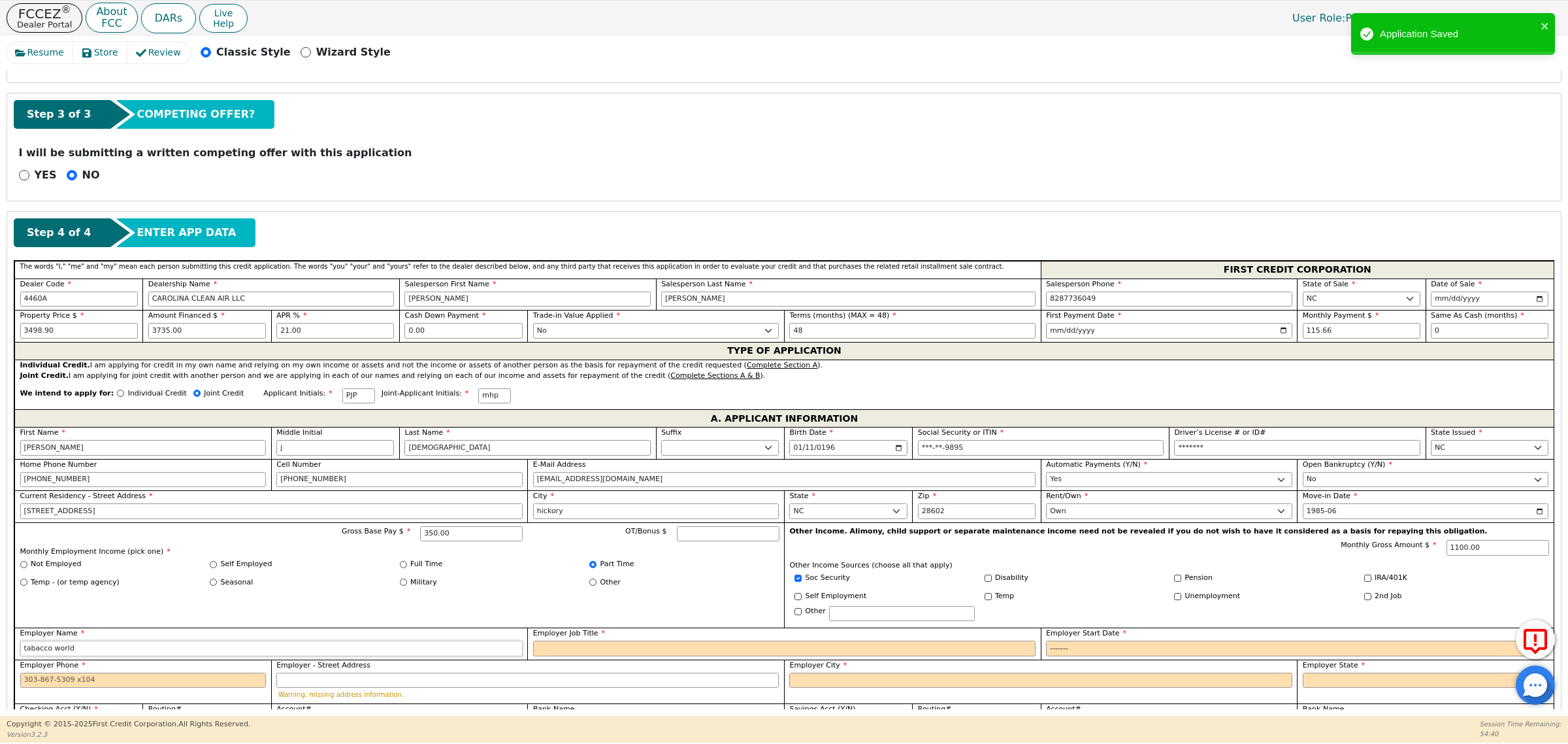
type input "tabacco world"
type input "driver"
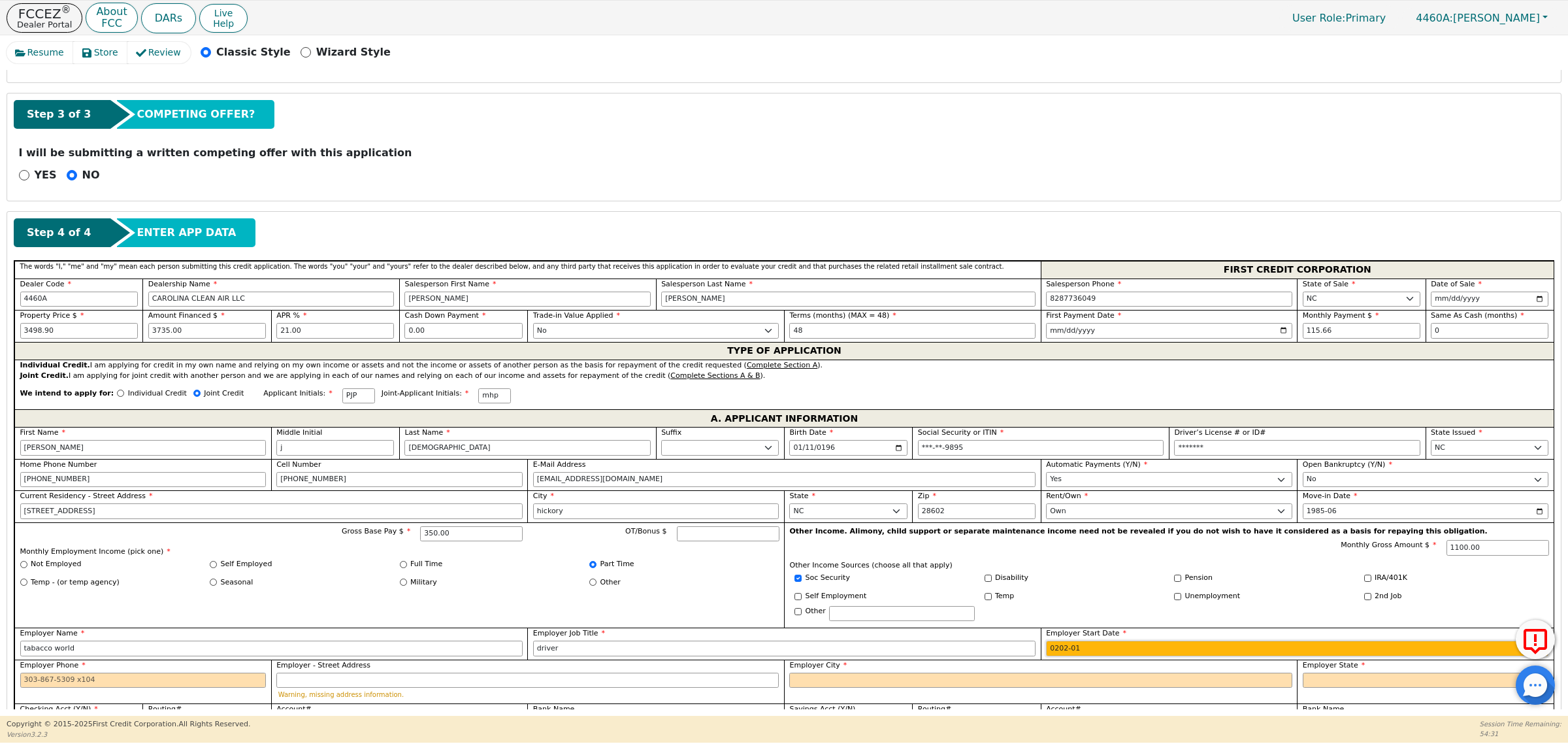
type input "2021-01"
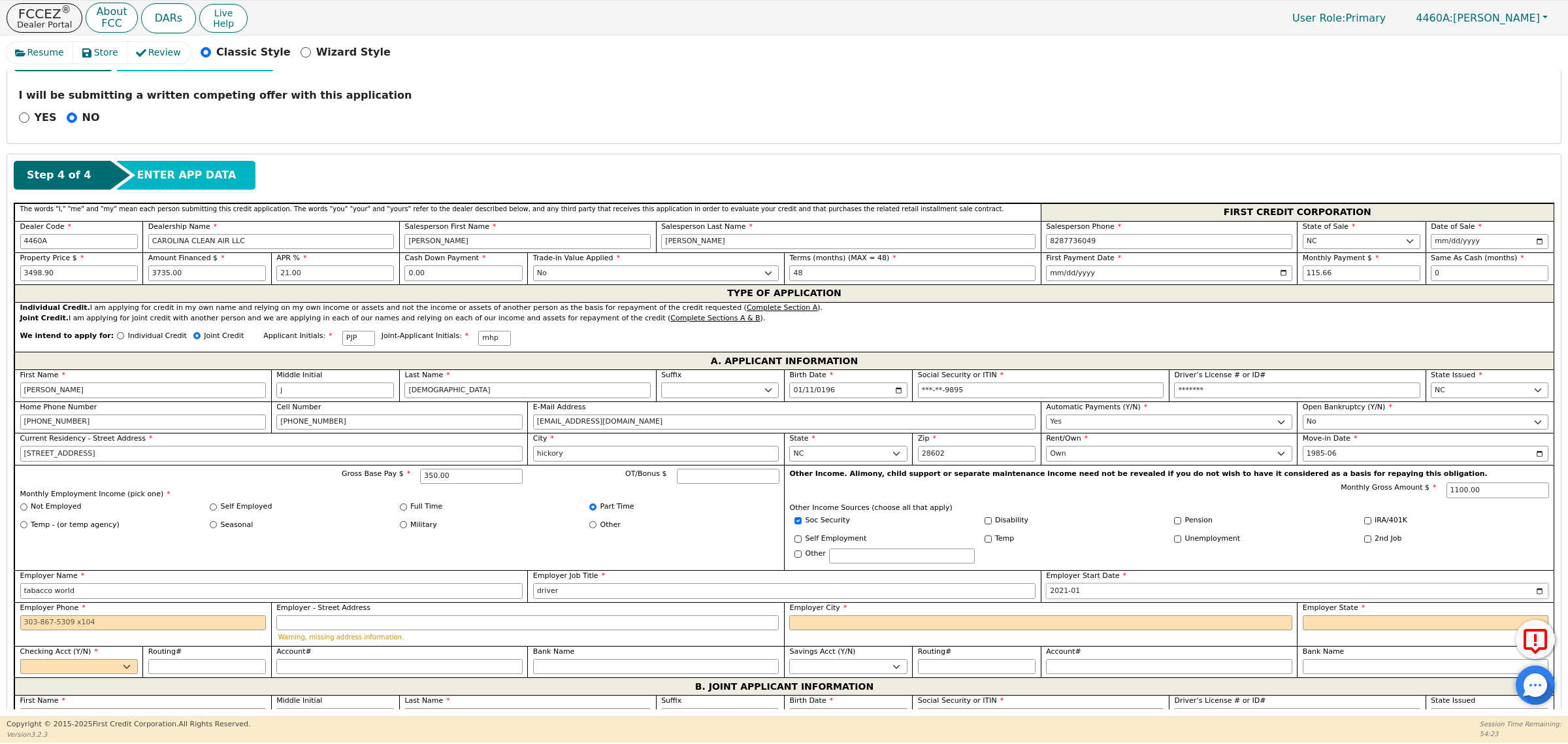
scroll to position [490, 0]
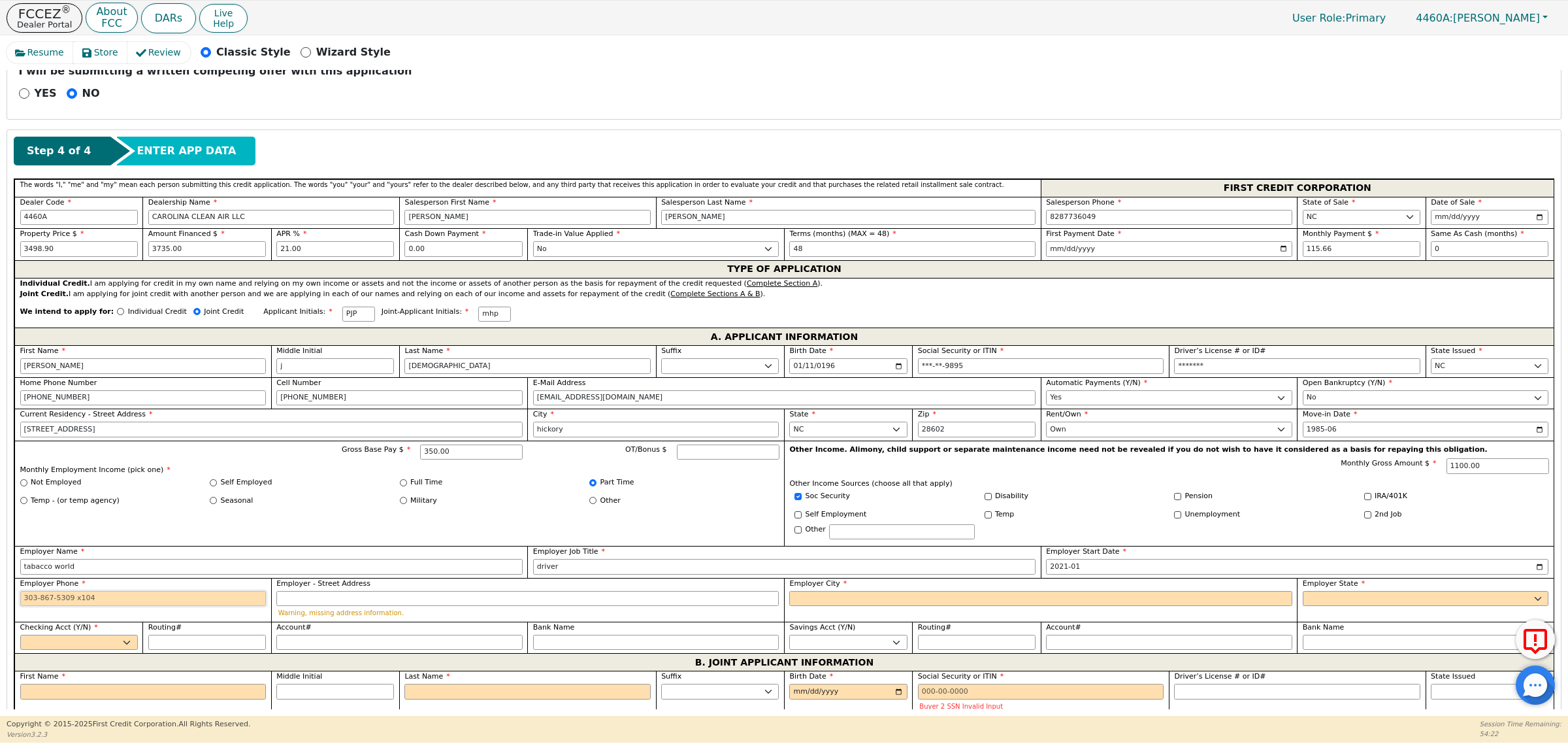
click at [135, 605] on input "Employer Phone" at bounding box center [143, 598] width 246 height 16
type input "[PHONE_NUMBER]"
type input "main st"
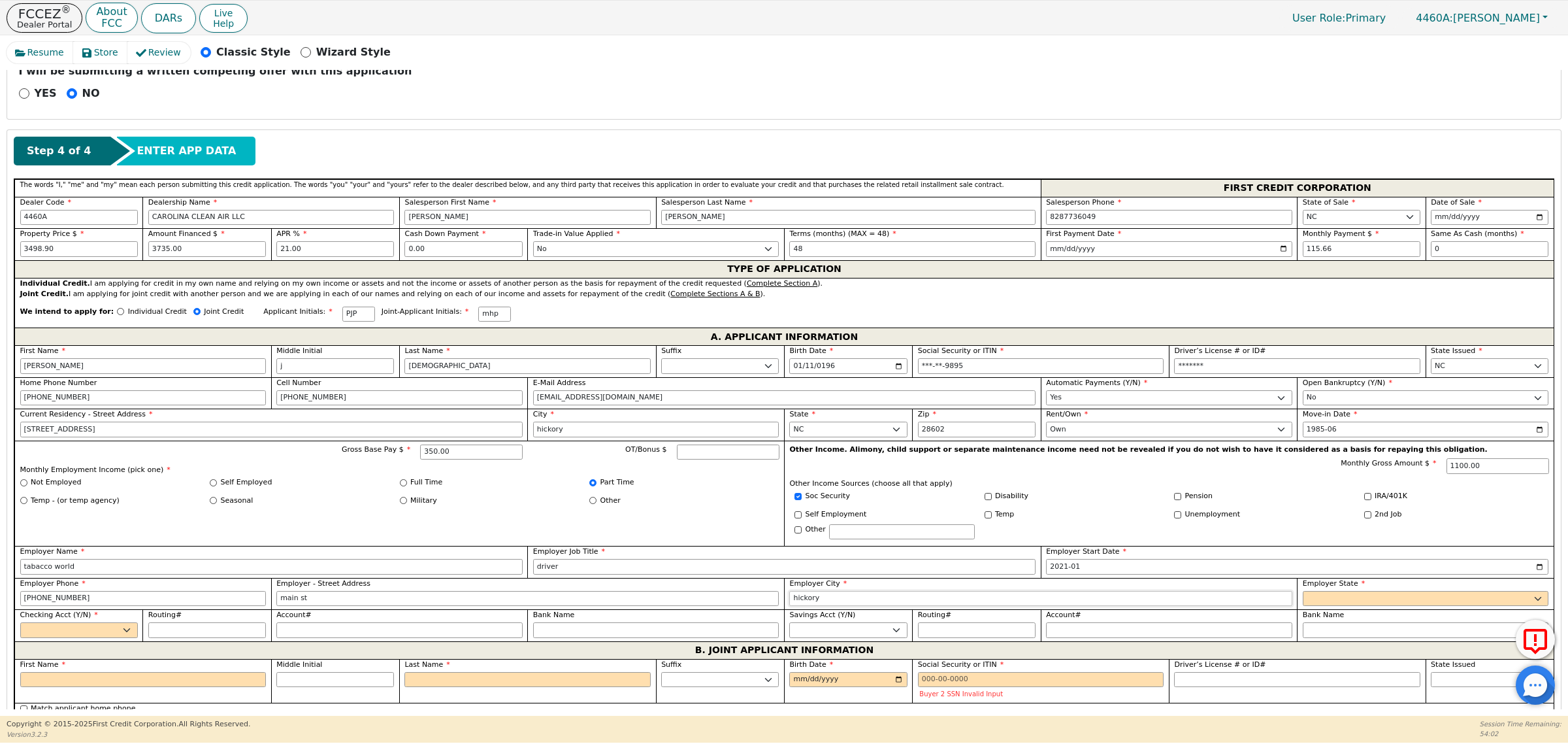
type input "hickory"
select select "NC"
select select "y"
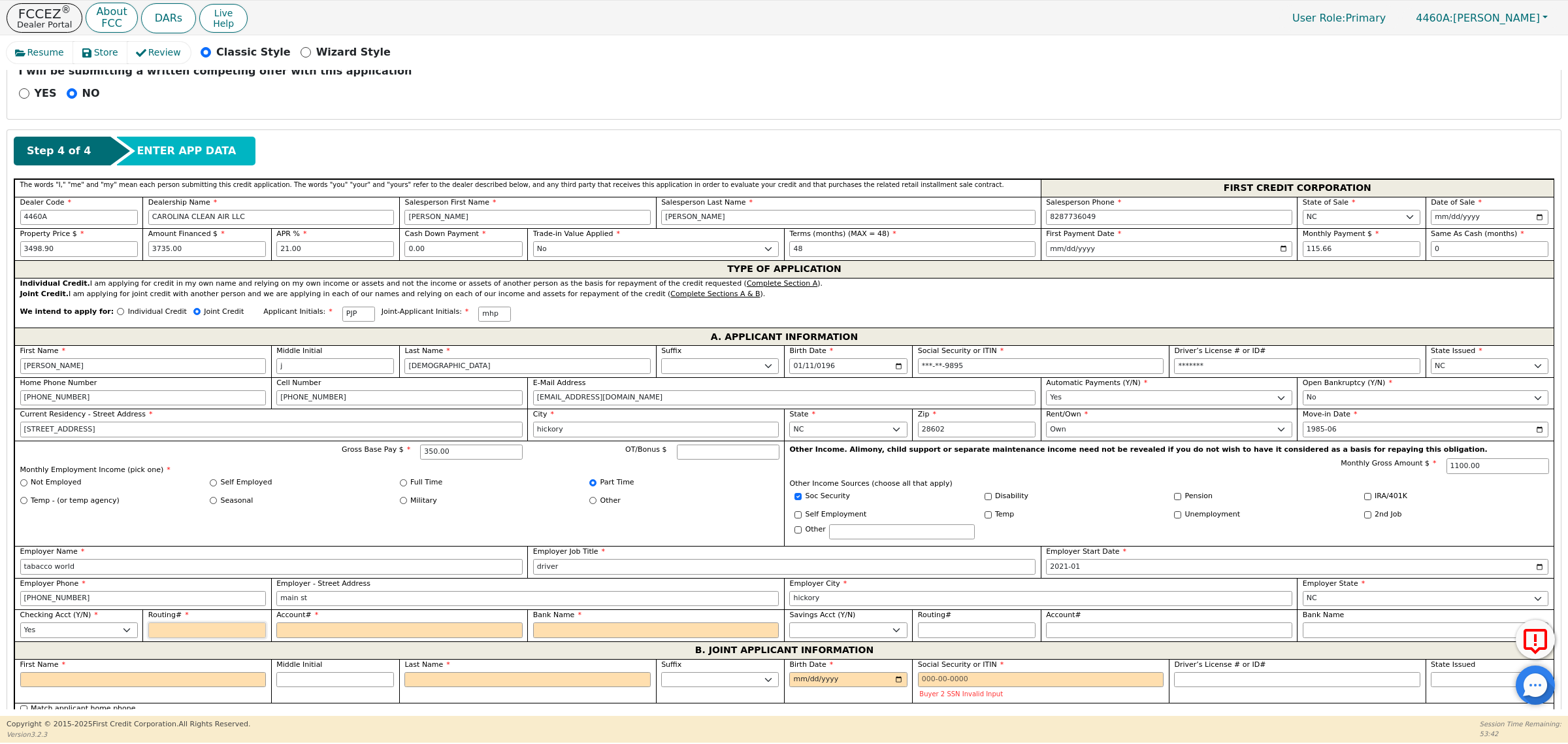
click at [201, 638] on input "Routing#" at bounding box center [207, 630] width 118 height 16
type input "2"
type input "*"
type input "25"
type input "**"
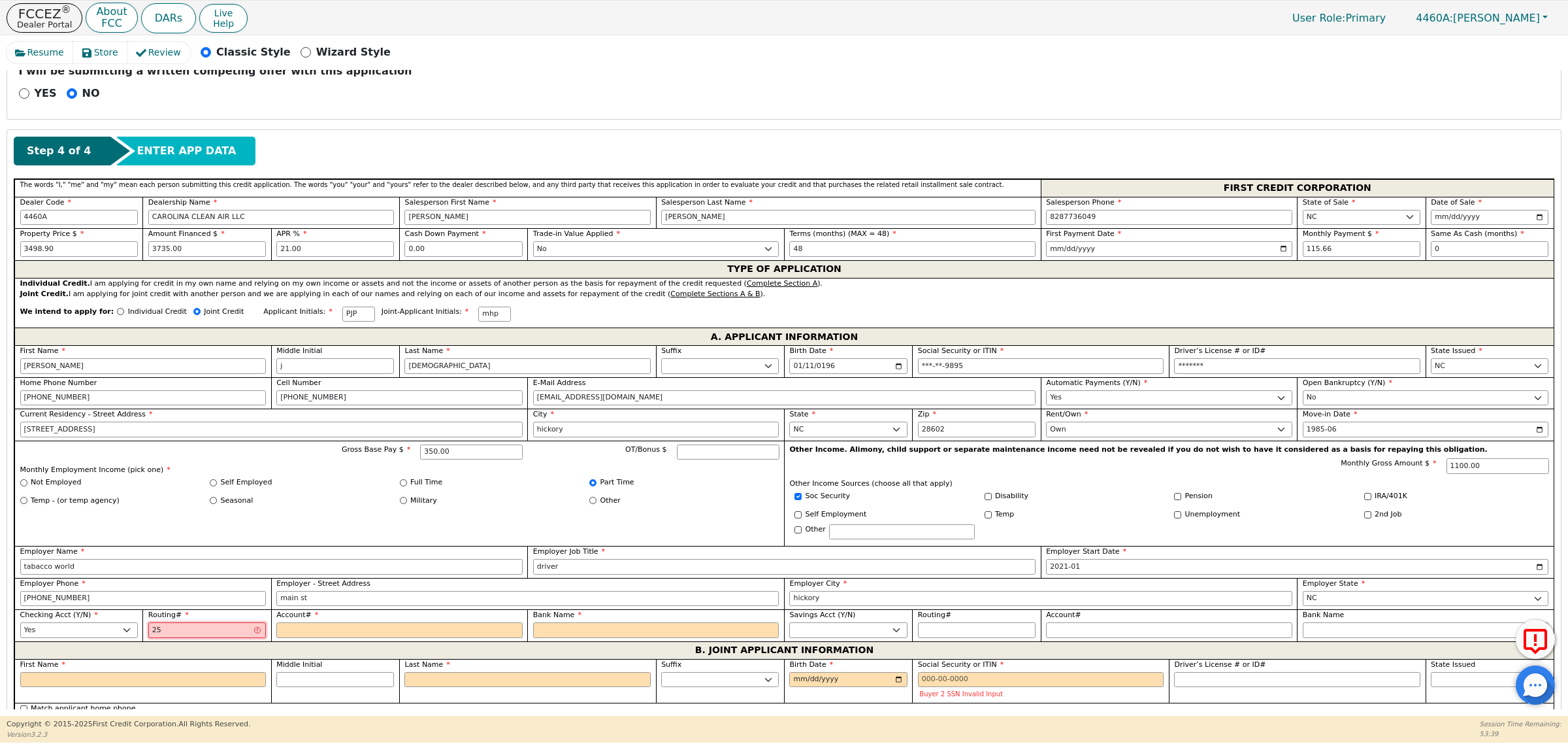
type input "253"
type input "***"
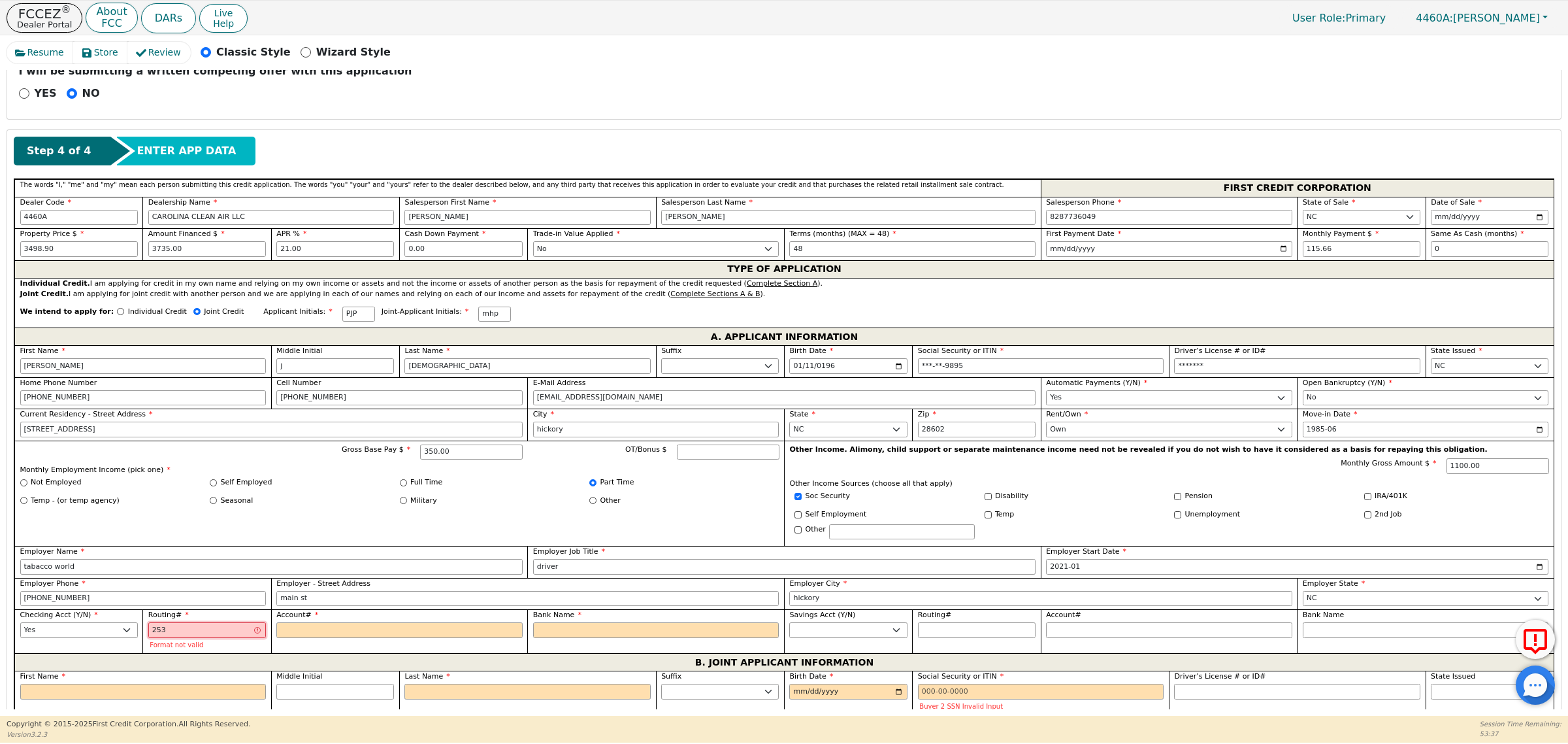
type input "2531"
type input "****"
type input "25317"
type input "*****"
type input "253177"
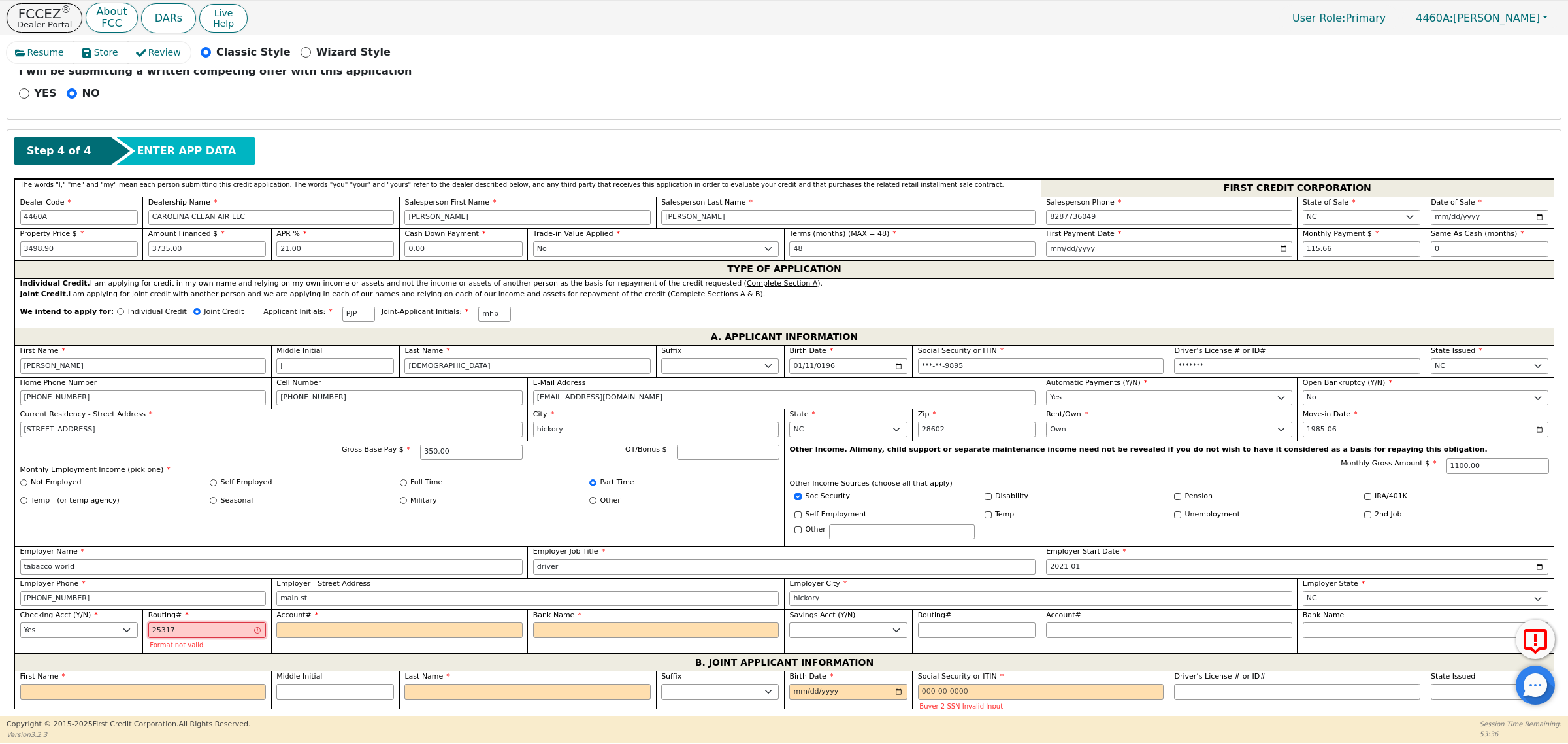
type input "******"
type input "2531777"
type input "*******"
type input "25317779"
type input "********"
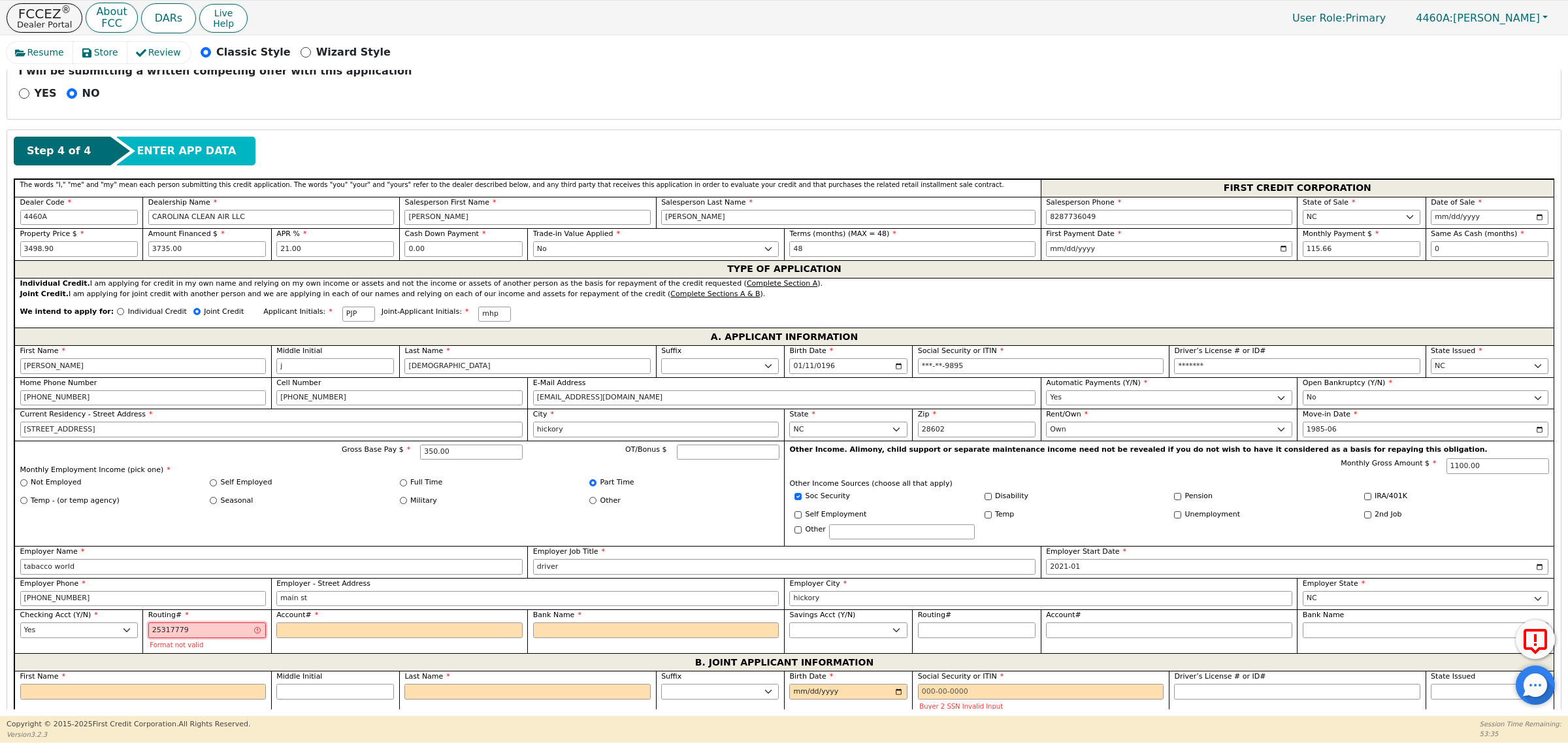
type input "253177793"
type input "*********"
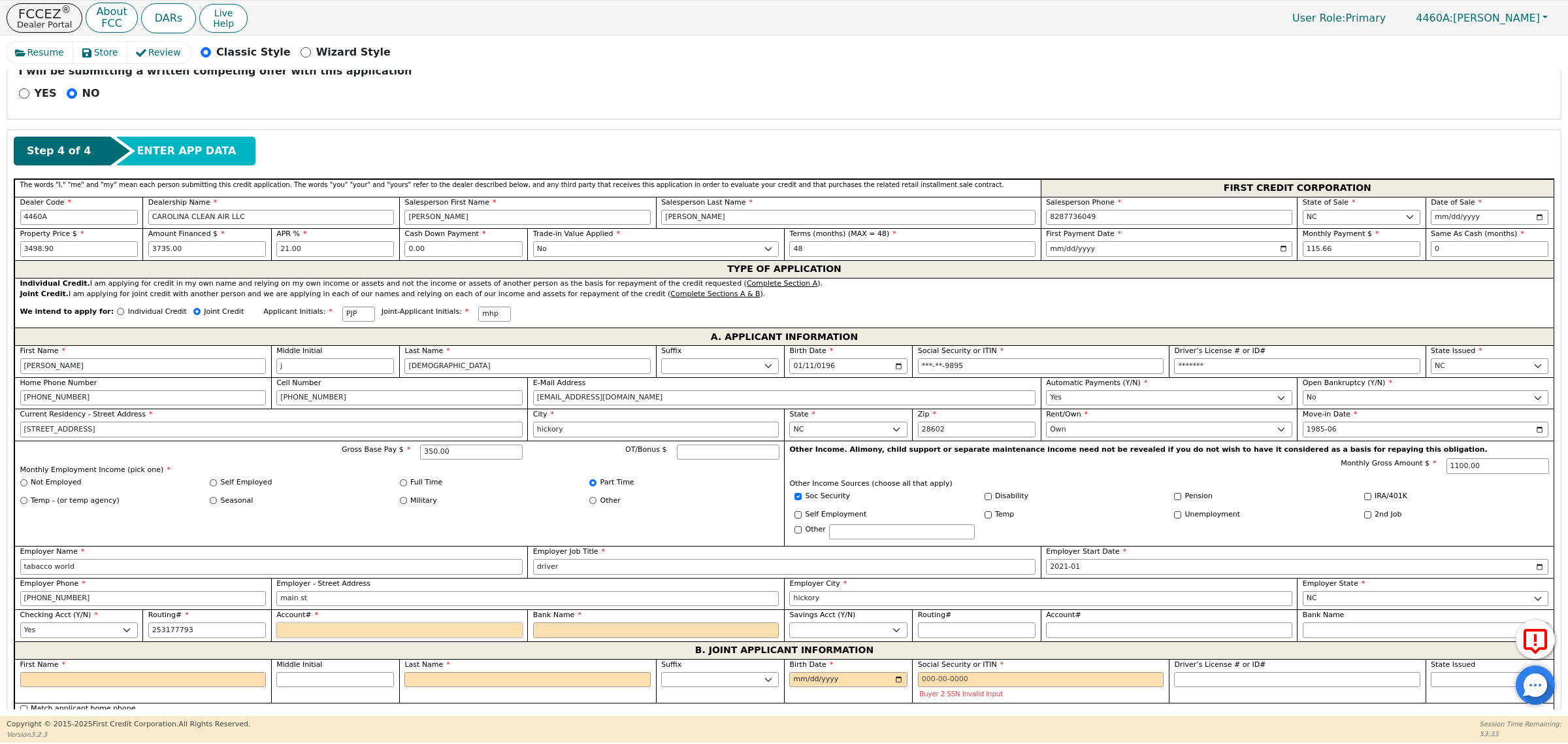
type input "*********"
type input "0"
type input "*"
type input "00"
type input "**"
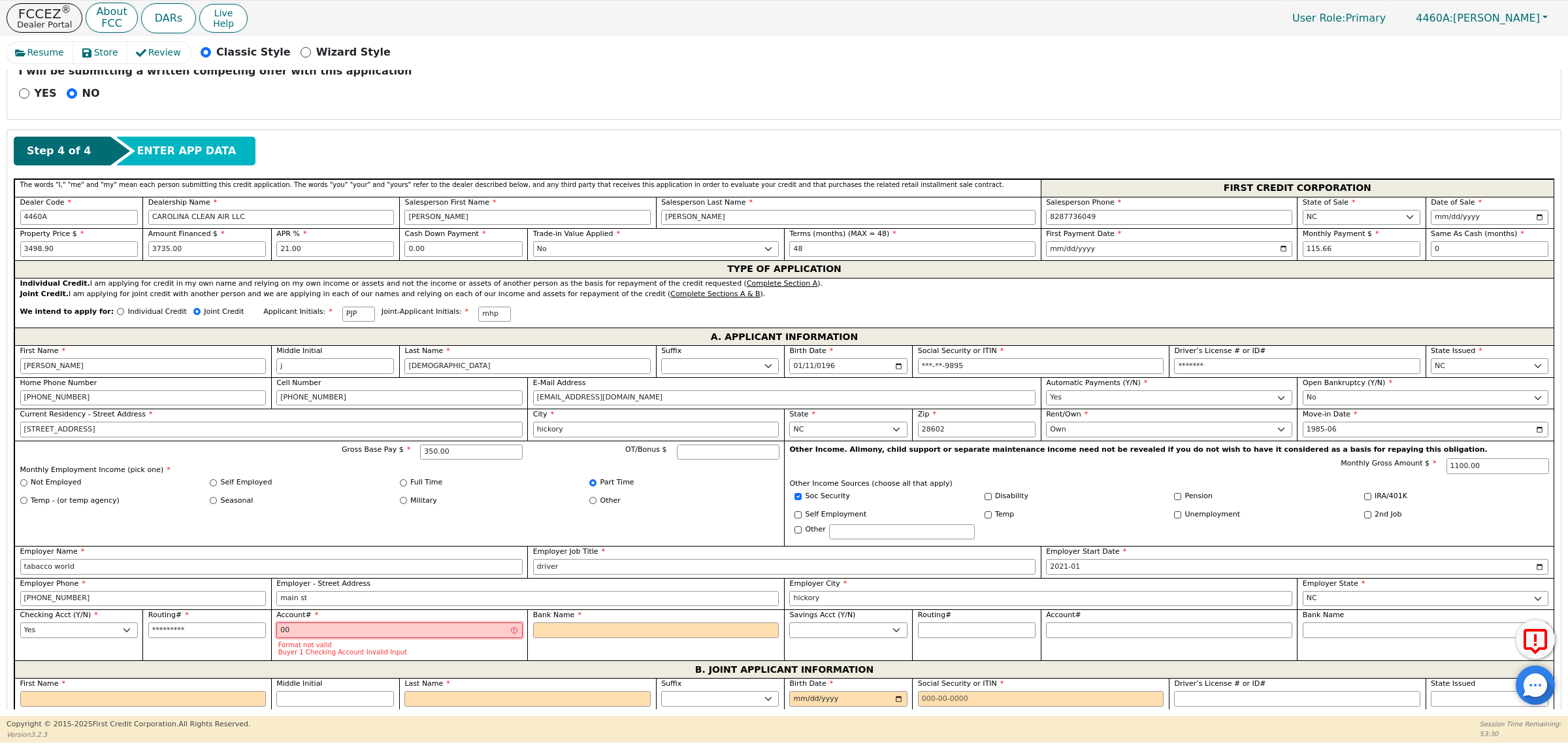
type input "004"
type input "***"
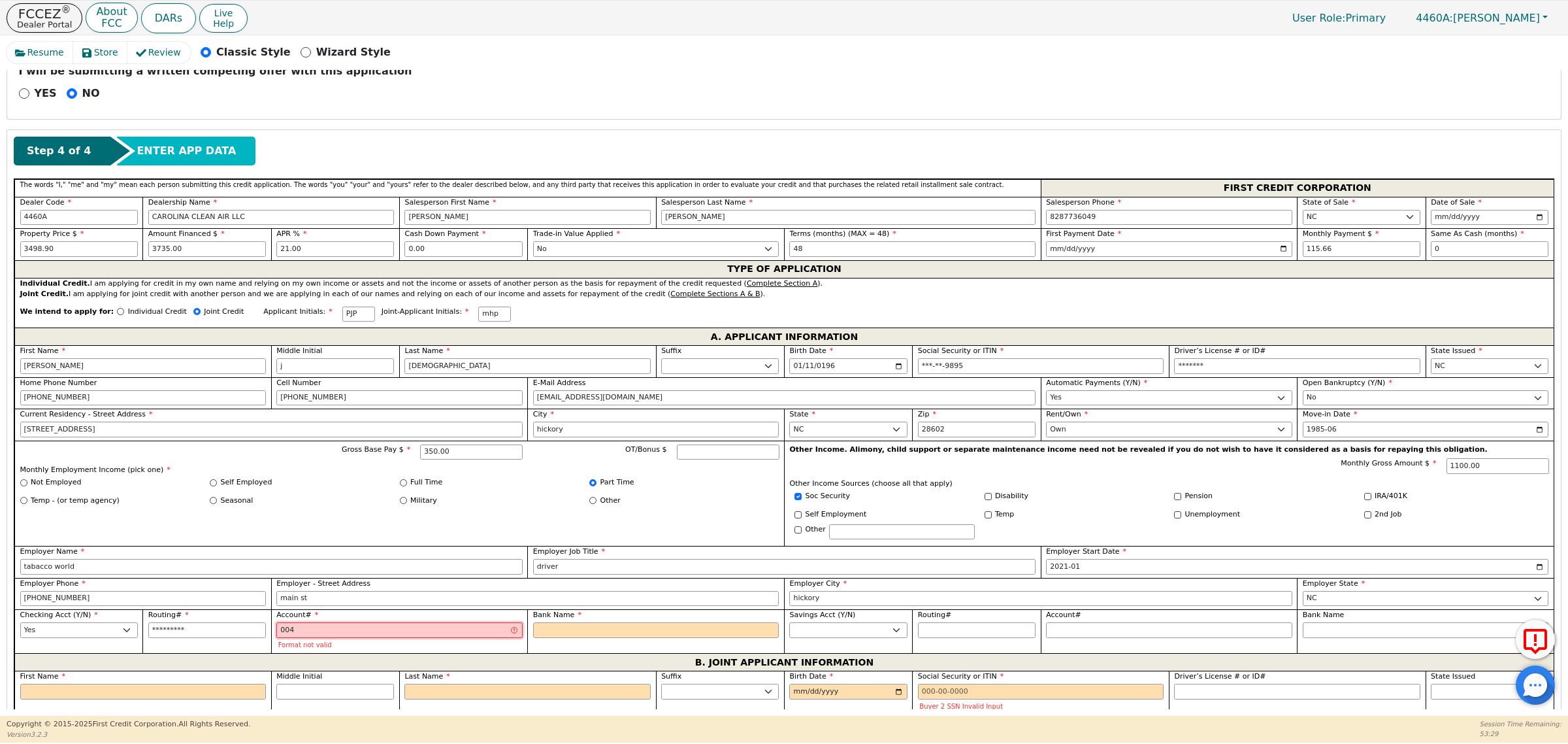
type input "0040"
type input "****"
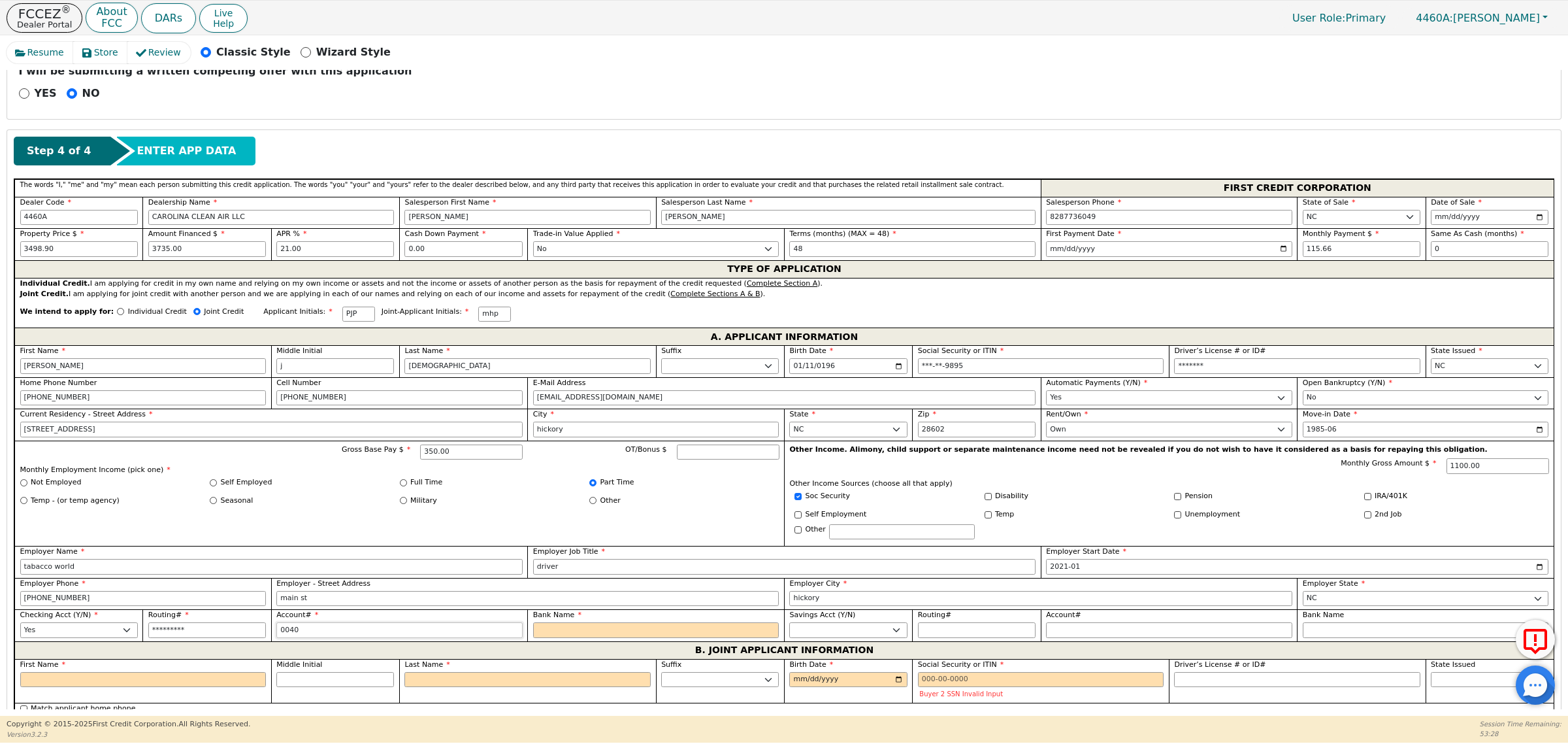
type input "00406"
type input "*****"
type input "004067"
type input "******"
type input "0040671"
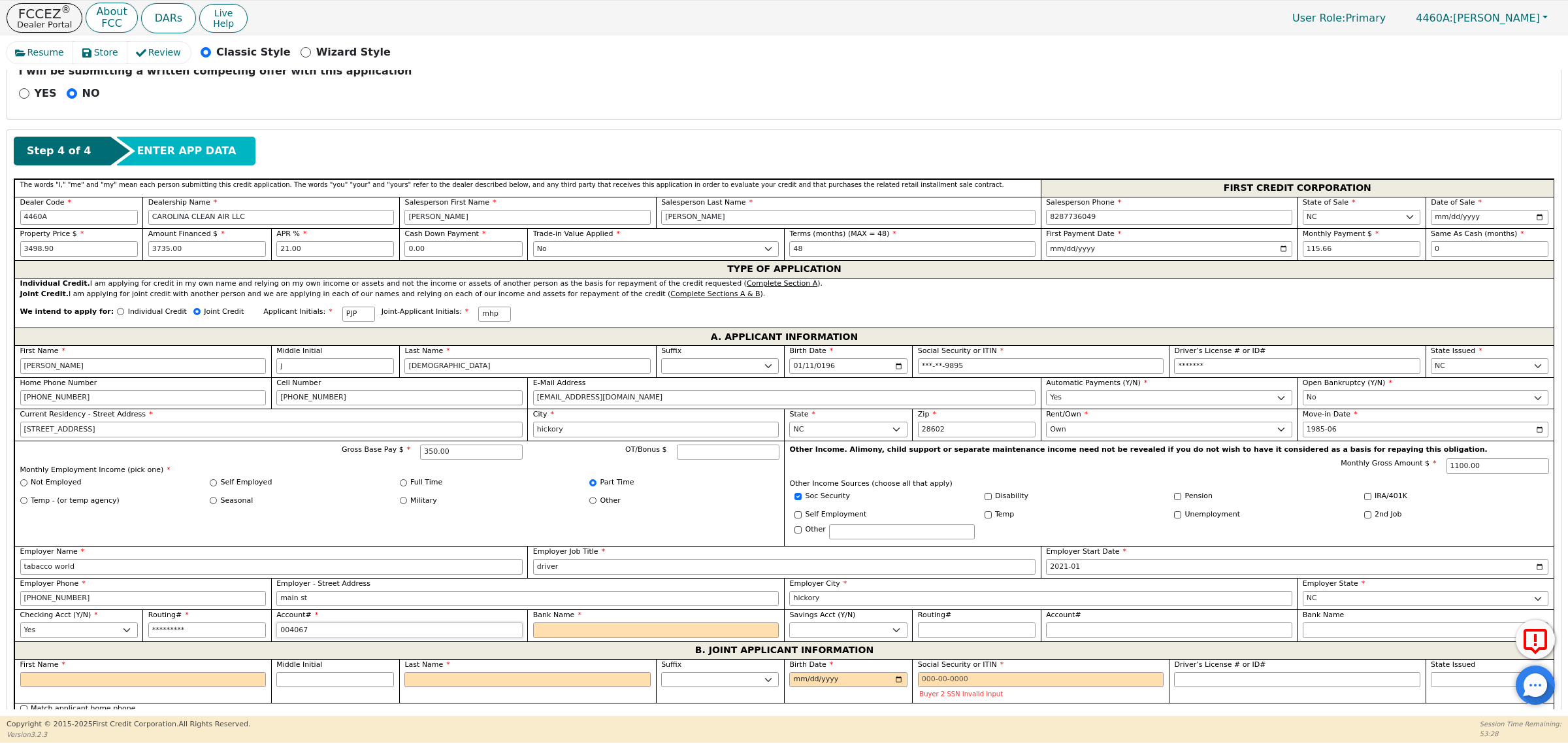
type input "*******"
type input "m"
type input "me"
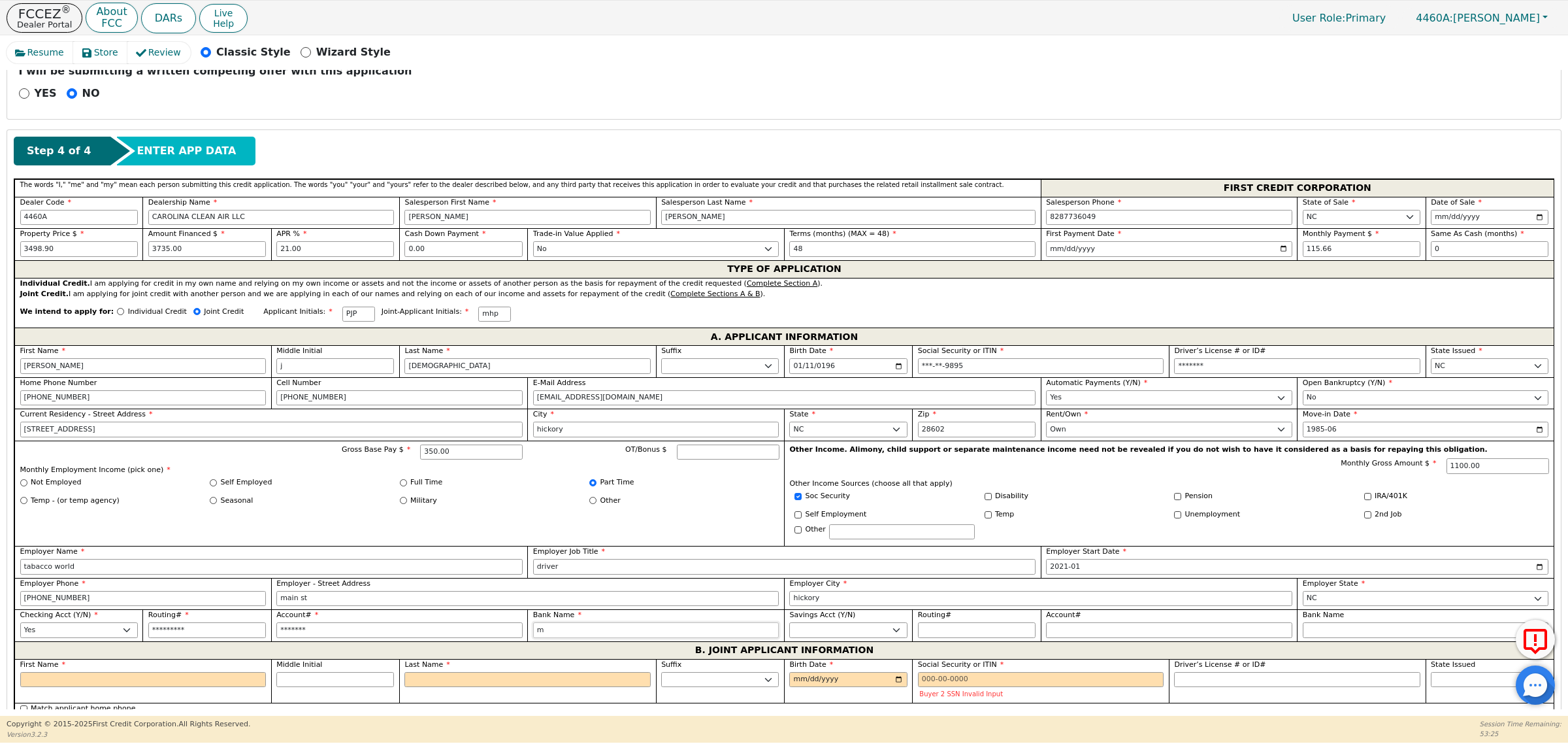
type input "me"
type input "mem"
type input "members credit union"
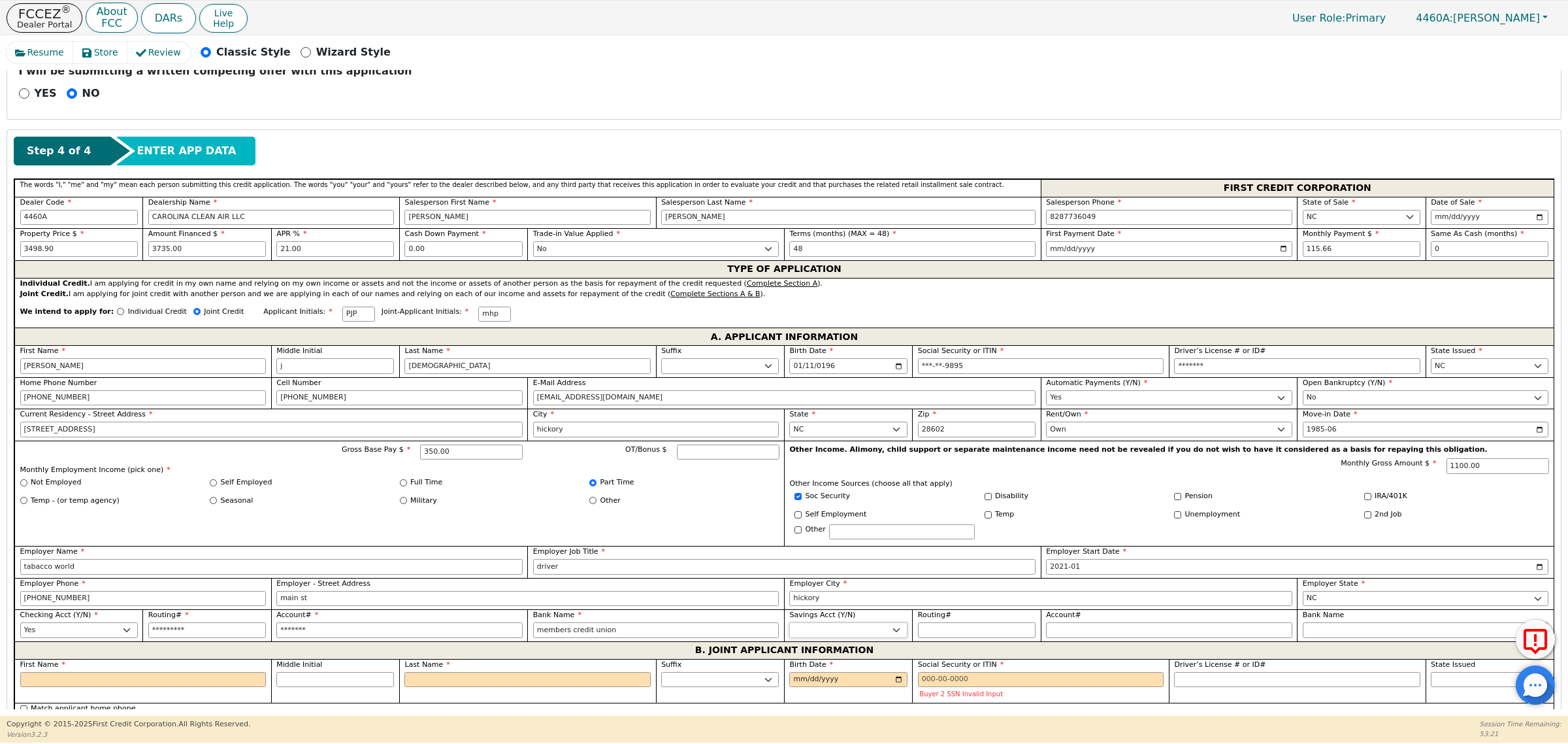
click at [820, 635] on select "Yes No" at bounding box center [848, 630] width 118 height 16
select select "n"
click at [789, 628] on select "Yes No" at bounding box center [848, 630] width 118 height 16
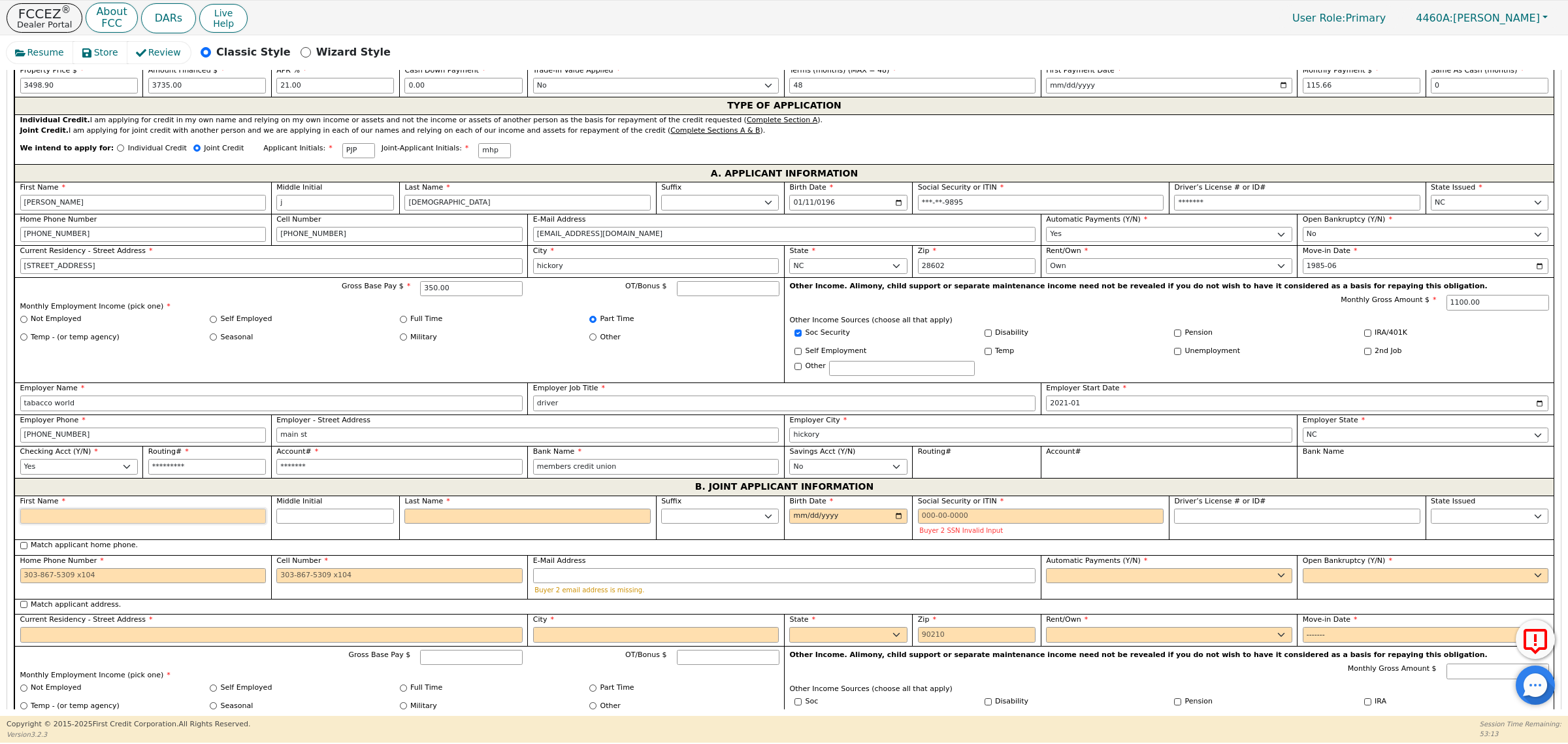
click at [171, 524] on input "First Name" at bounding box center [143, 516] width 246 height 16
type input "m"
type input "M"
type input "m"
type input "me"
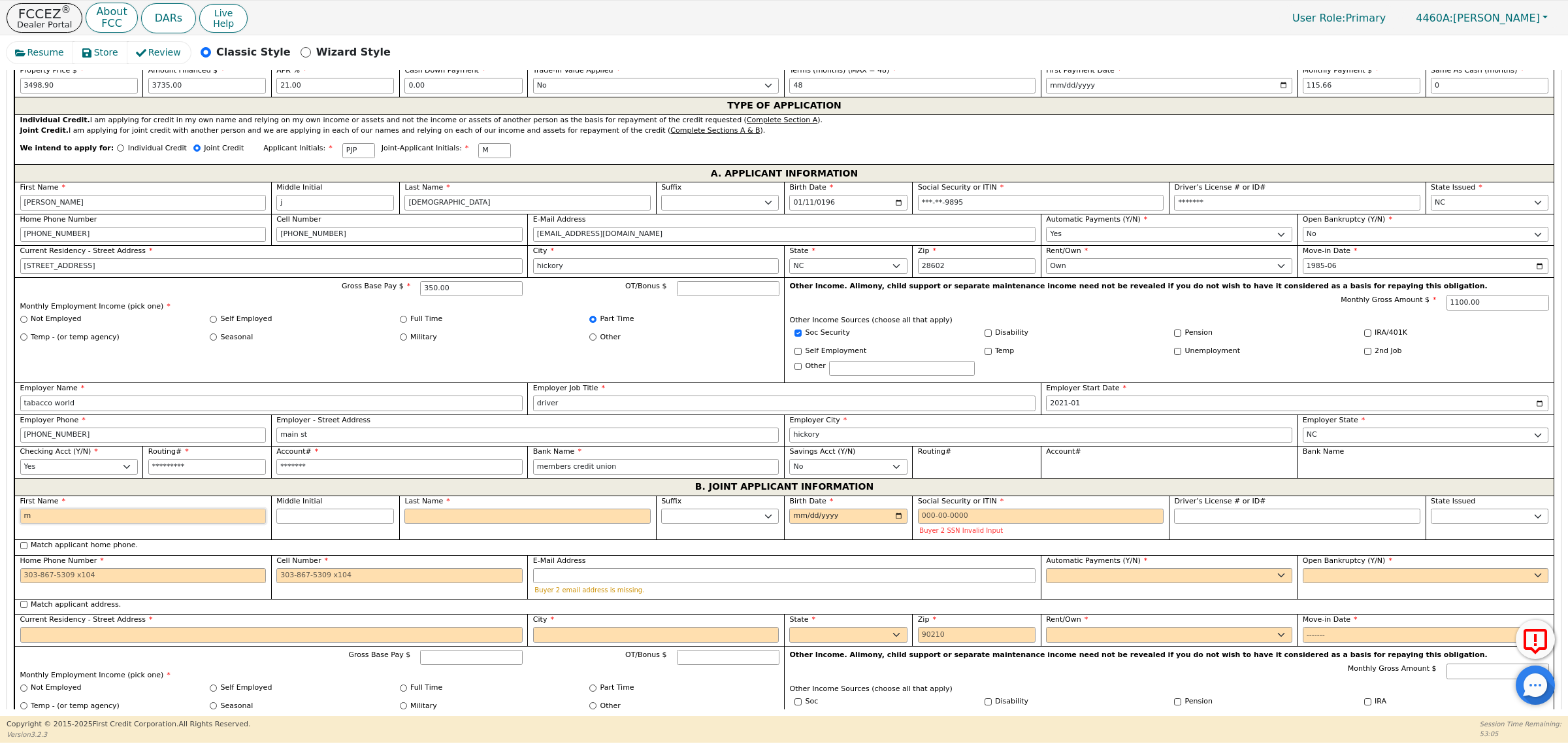
type input "me"
type input "[PERSON_NAME]"
type input "meli"
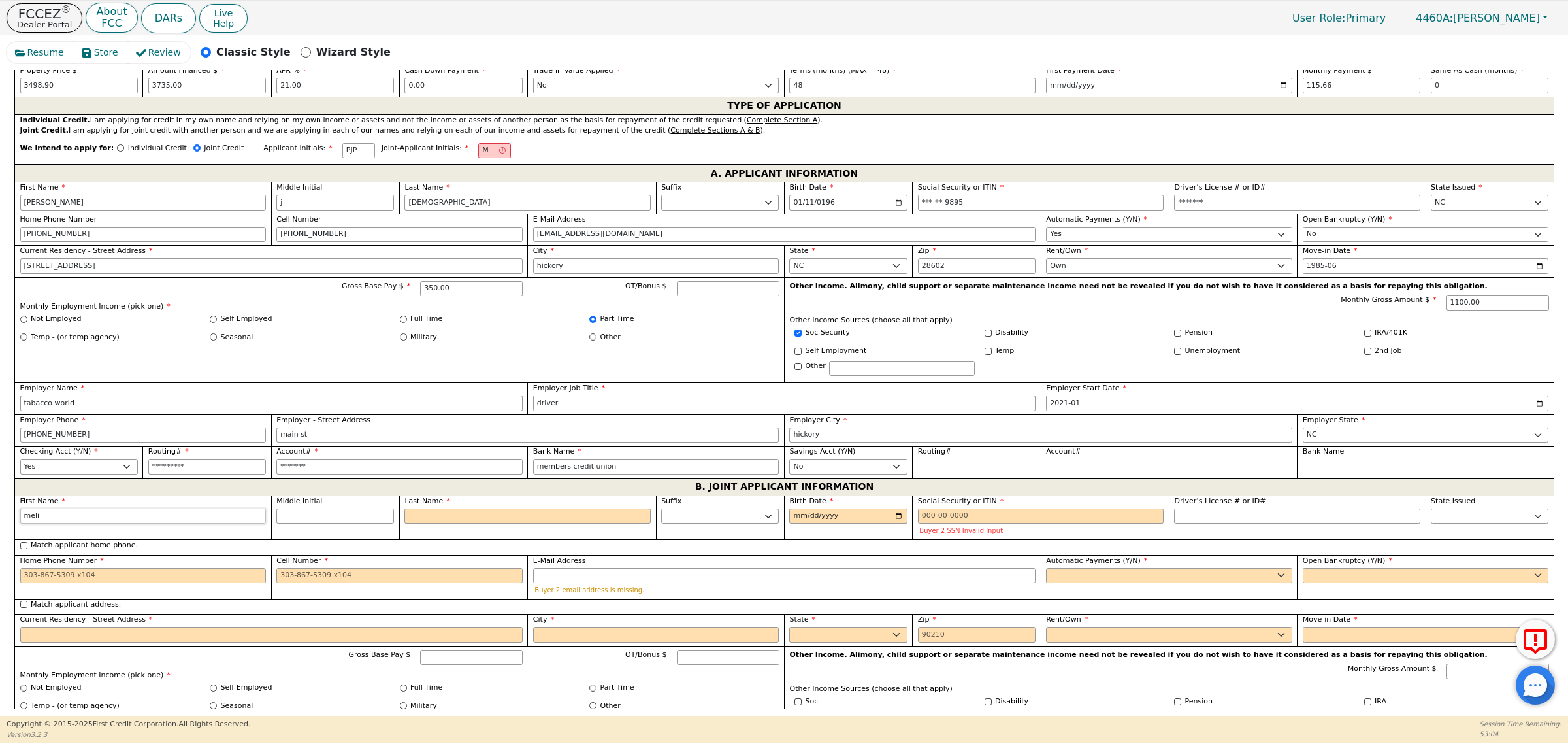
type input "[PERSON_NAME]"
type input "melind"
type input "[PERSON_NAME]"
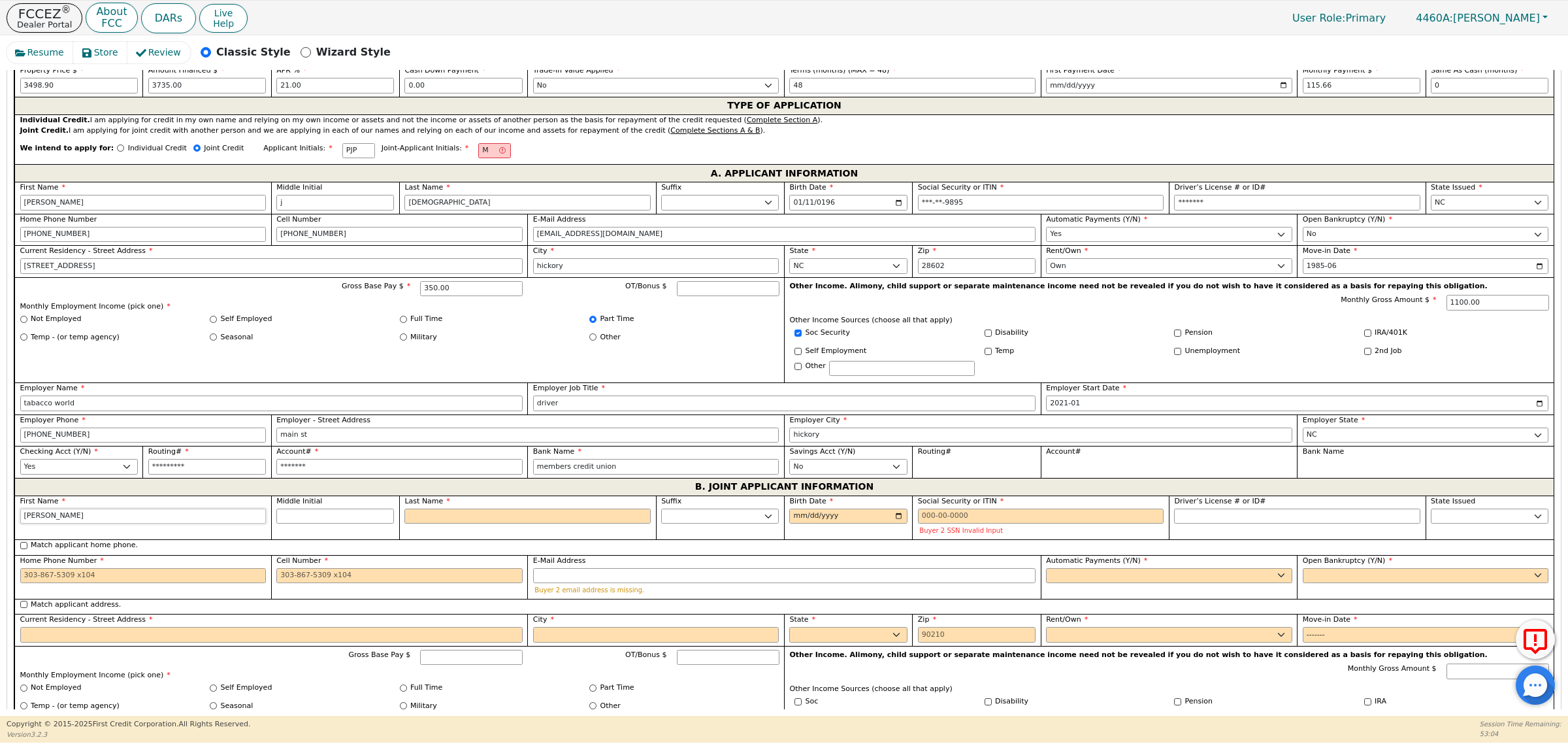
type input "[PERSON_NAME]"
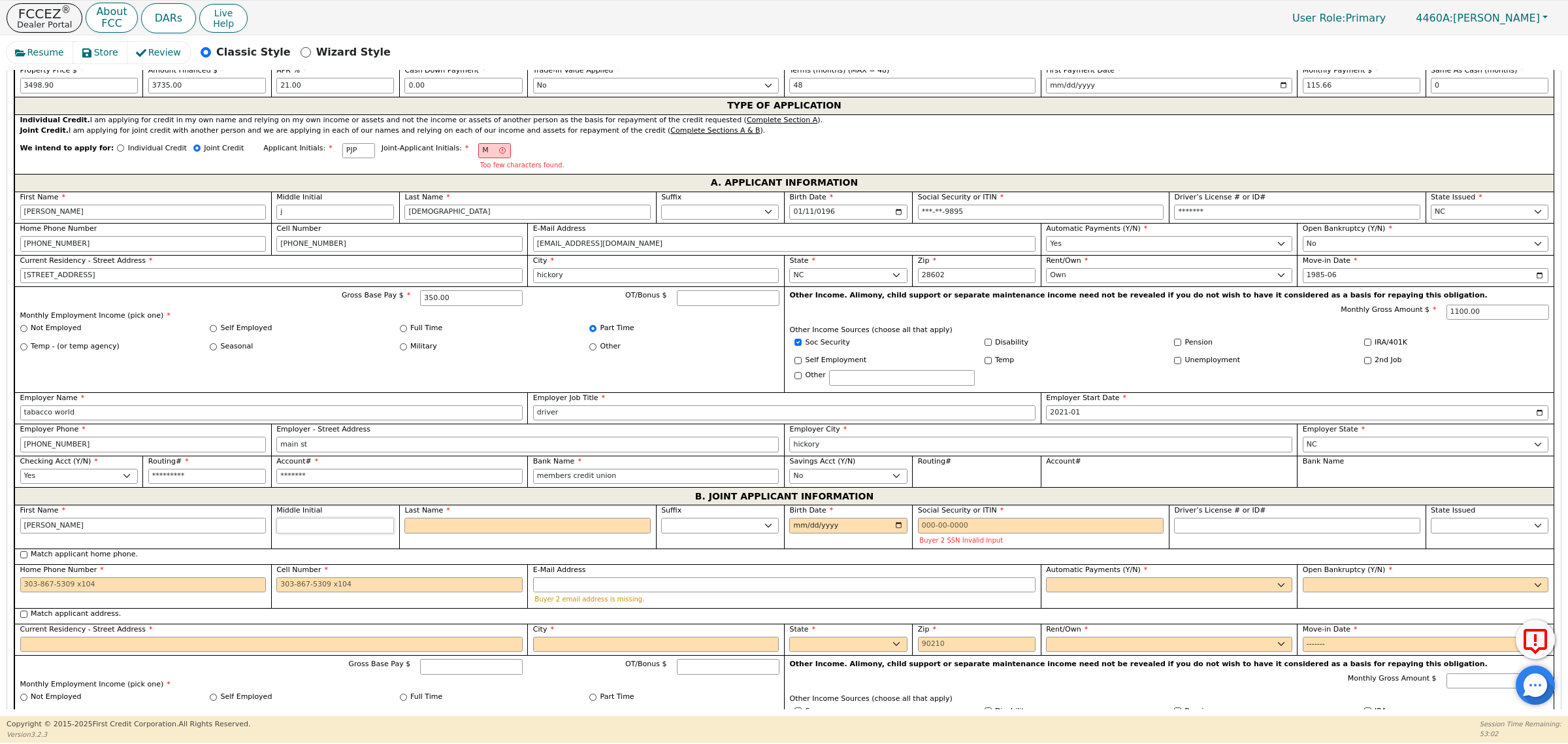
type input "h"
type input "MH"
type input "[PERSON_NAME]"
type input "h"
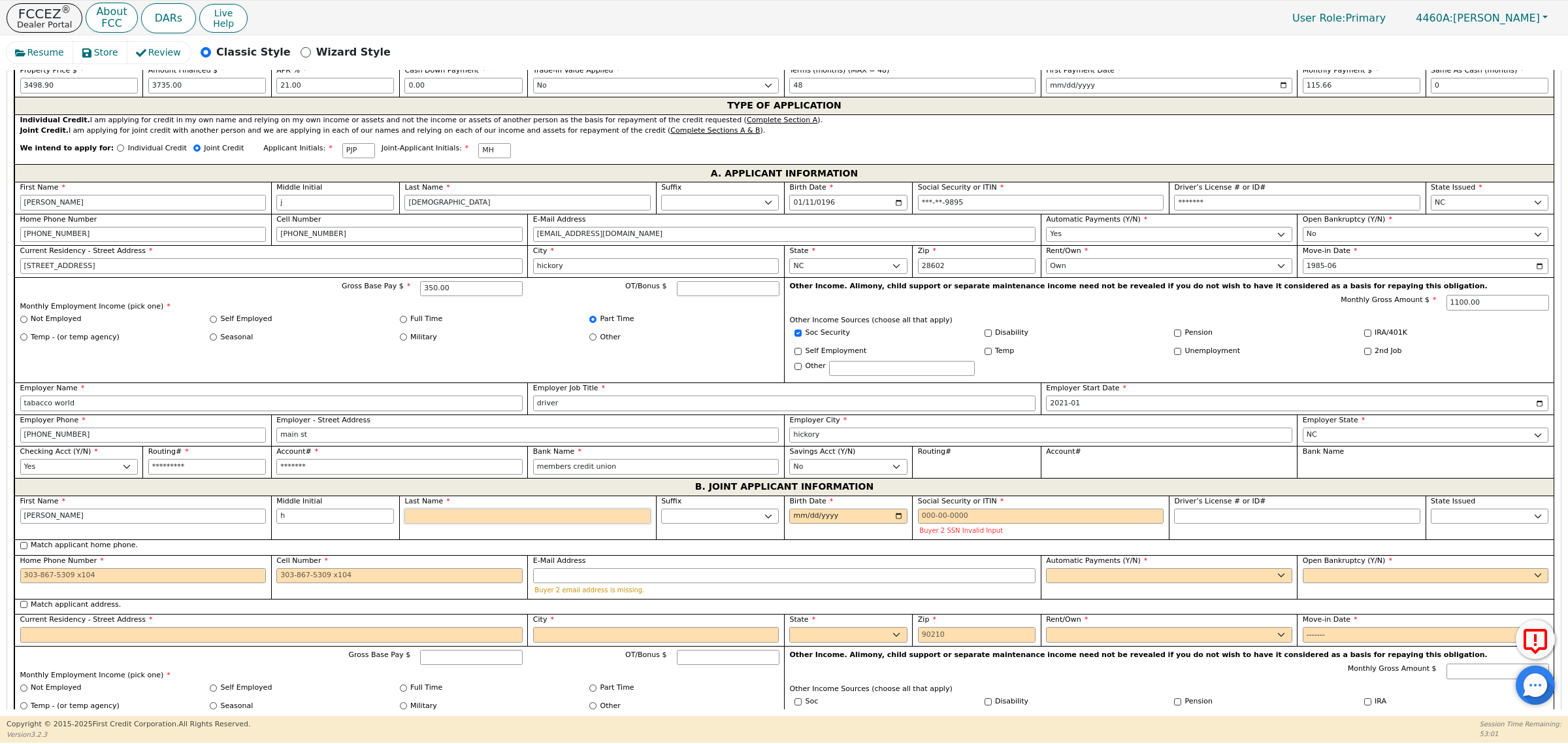
type input "p"
type input "MHP"
type input "[PERSON_NAME]"
type input "pr"
type input "[PERSON_NAME]"
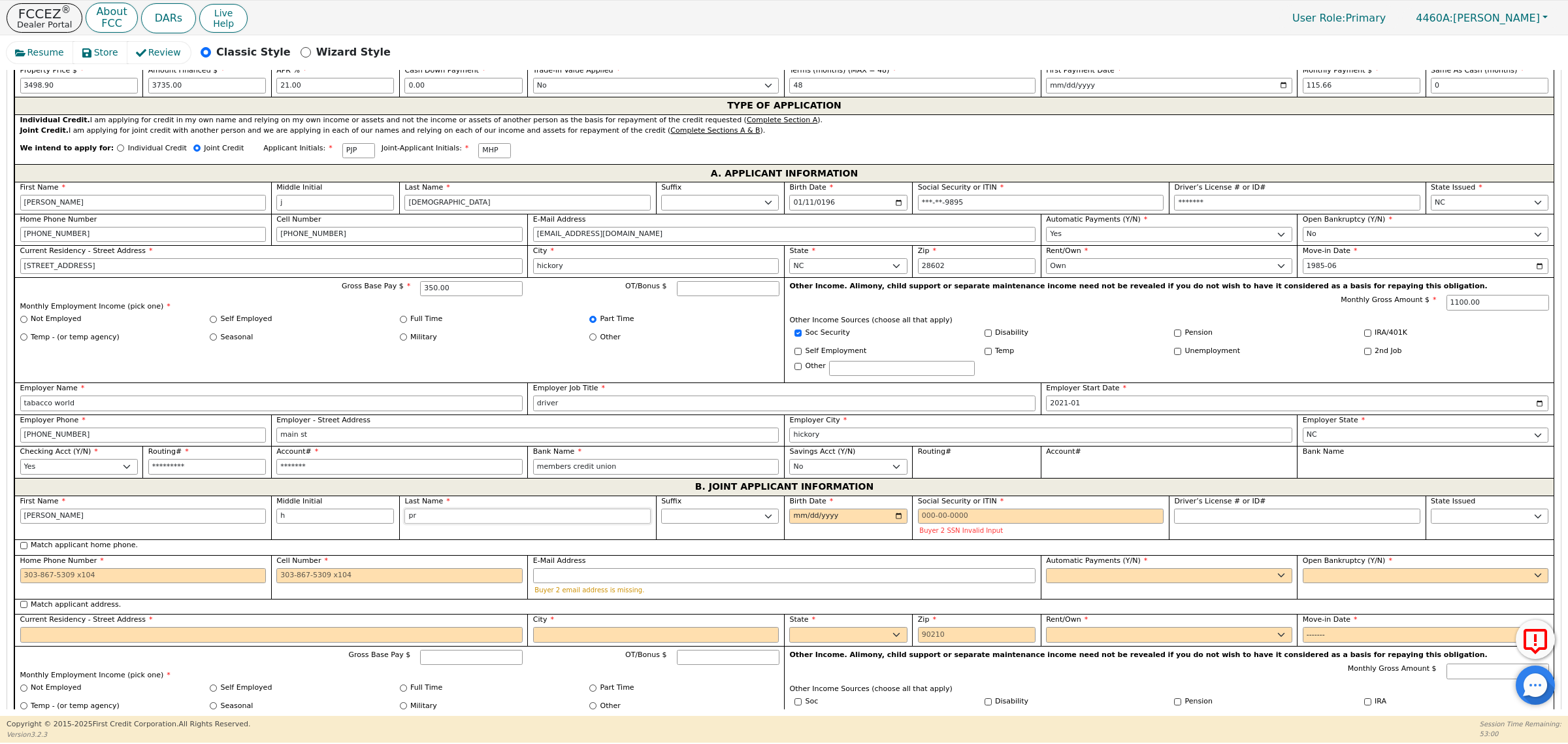
type input "pro"
type input "[PERSON_NAME] h pro"
type input "prop"
type input "[PERSON_NAME]"
type input "props"
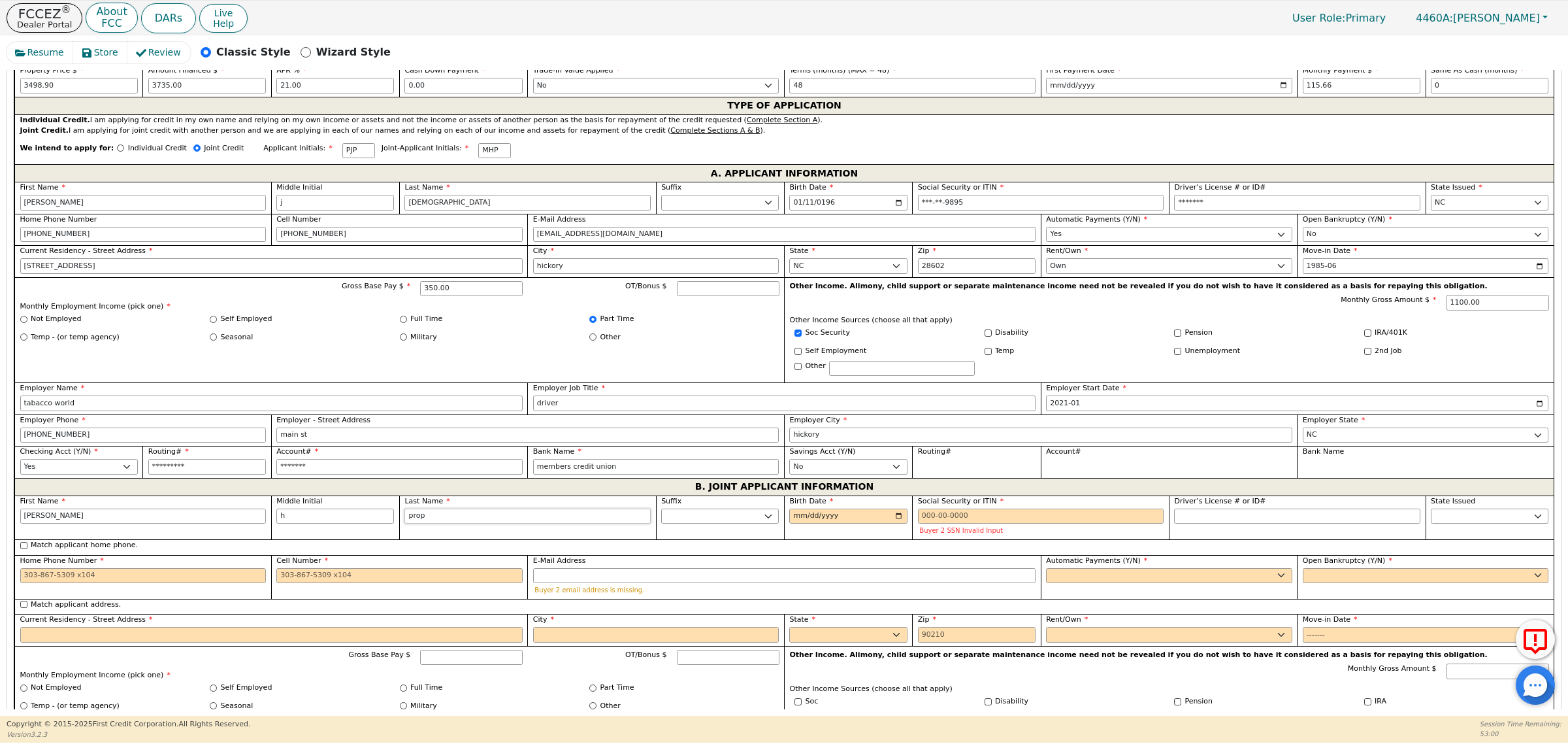
type input "[PERSON_NAME] props"
type input "[DEMOGRAPHIC_DATA]"
type input "[PERSON_NAME][DEMOGRAPHIC_DATA]"
type input "[DEMOGRAPHIC_DATA]"
